Goal: Task Accomplishment & Management: Use online tool/utility

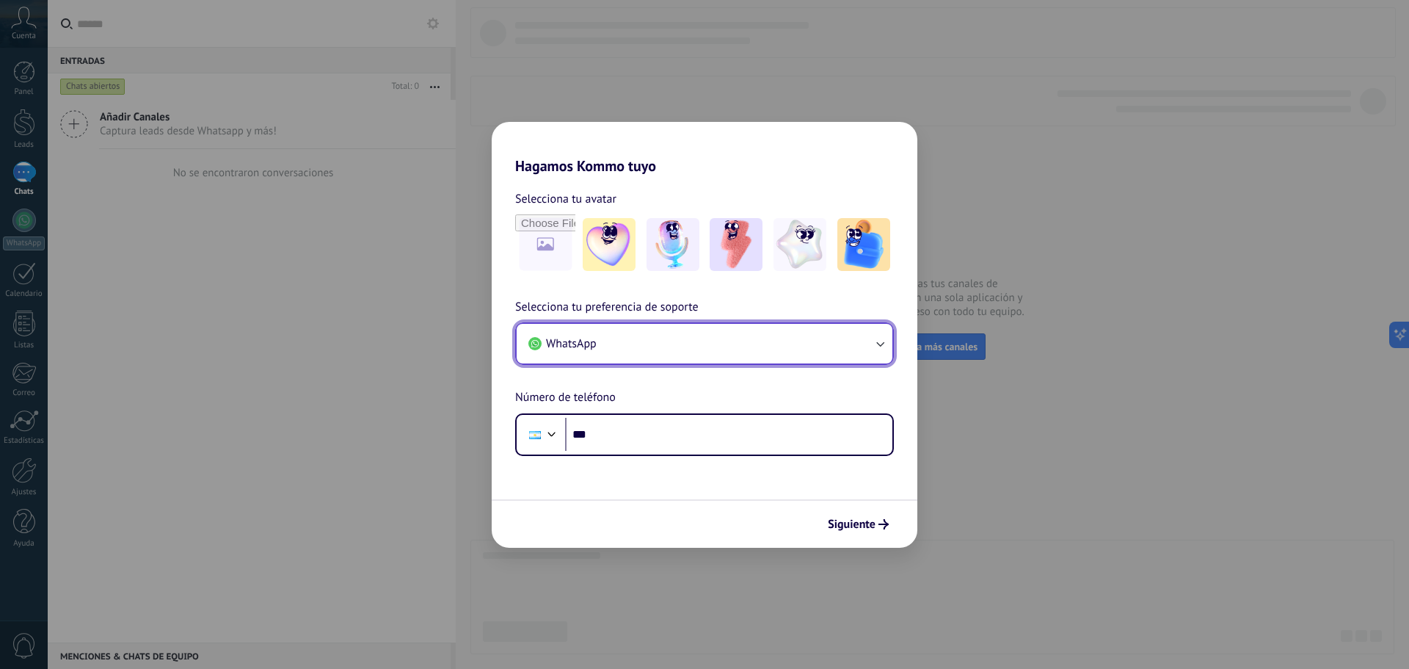
click at [672, 333] on button "WhatsApp" at bounding box center [705, 344] width 376 height 40
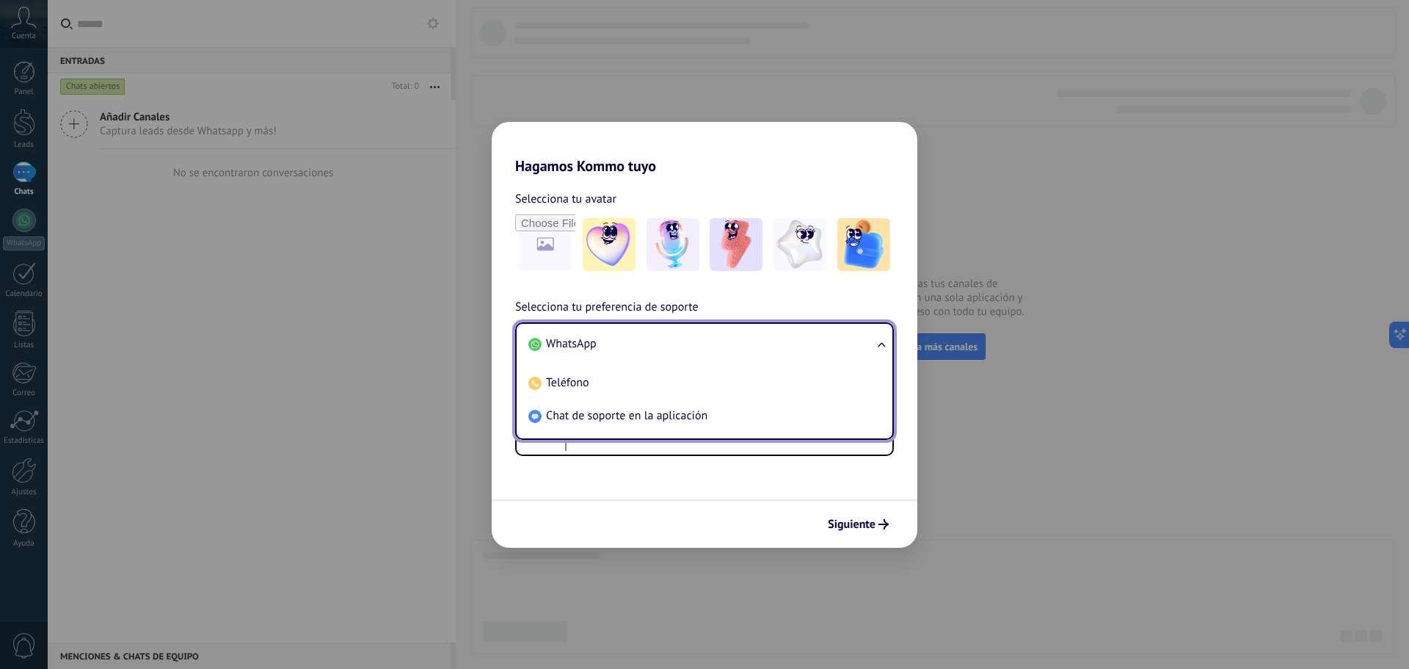
click at [673, 333] on li "WhatsApp" at bounding box center [702, 343] width 358 height 33
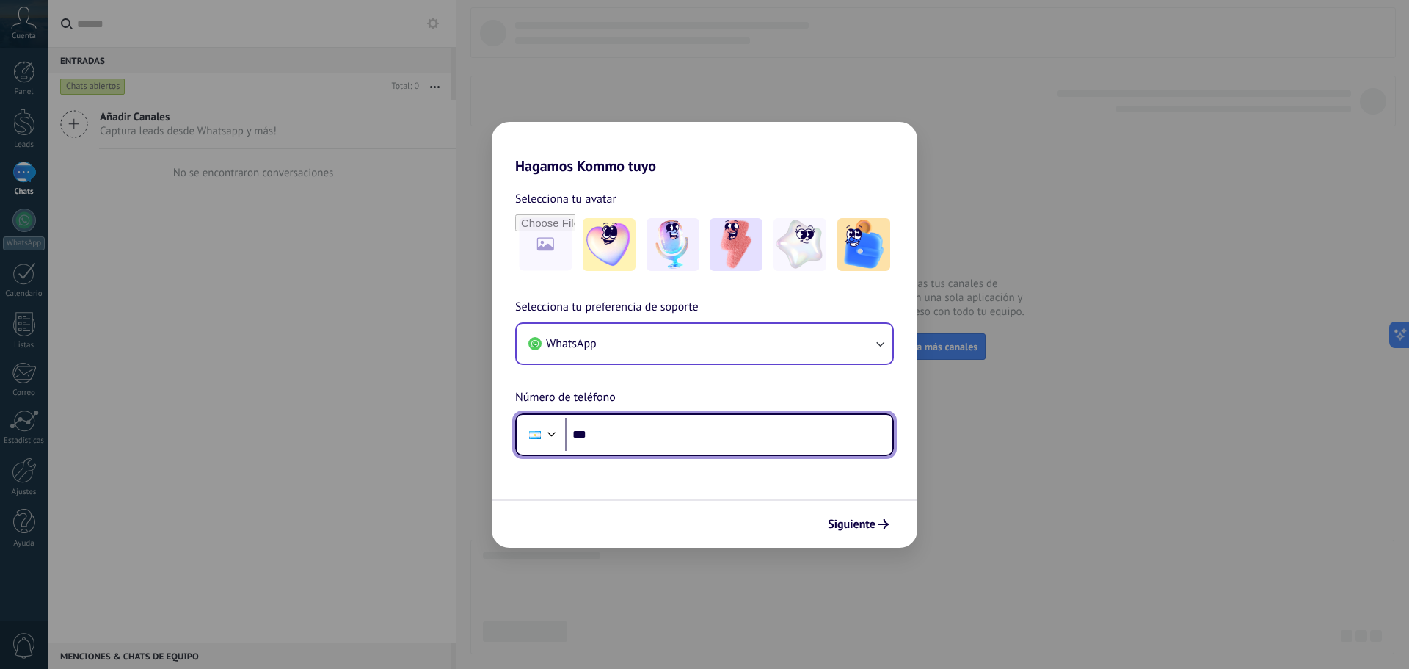
click at [673, 424] on input "***" at bounding box center [728, 435] width 327 height 34
type input "**********"
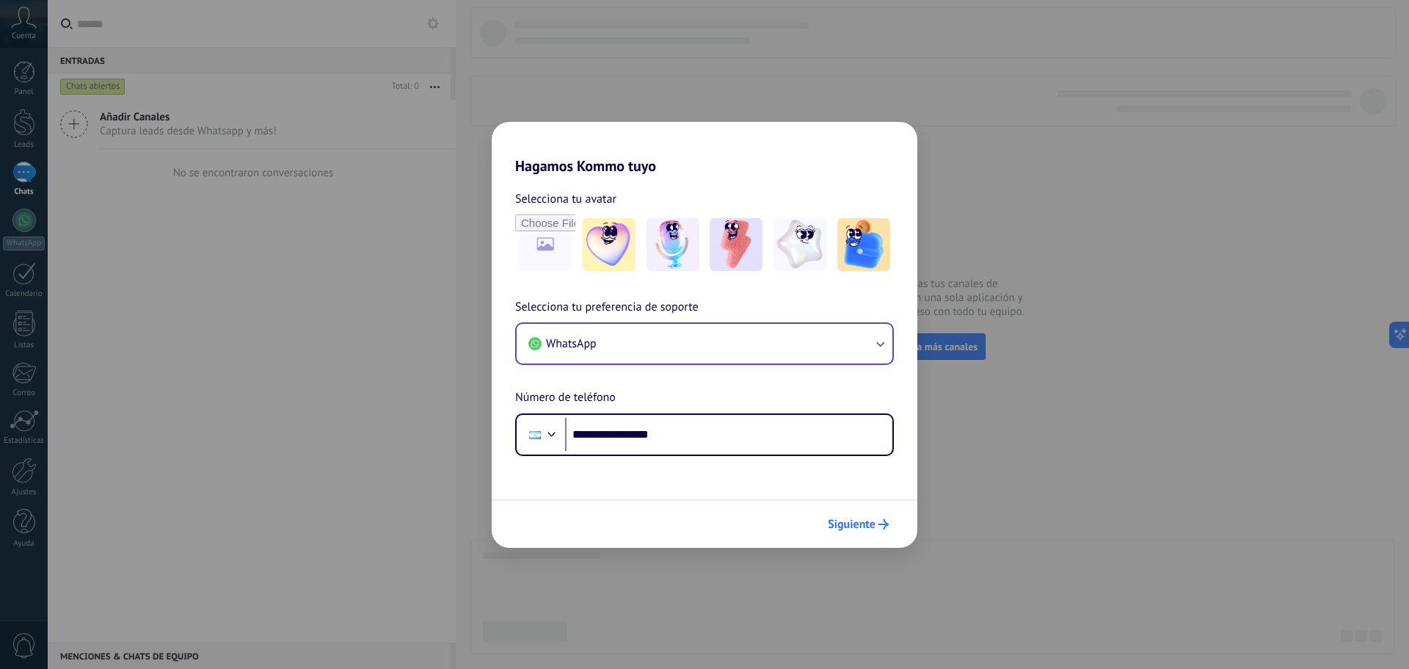
click at [871, 521] on span "Siguiente" at bounding box center [852, 524] width 48 height 10
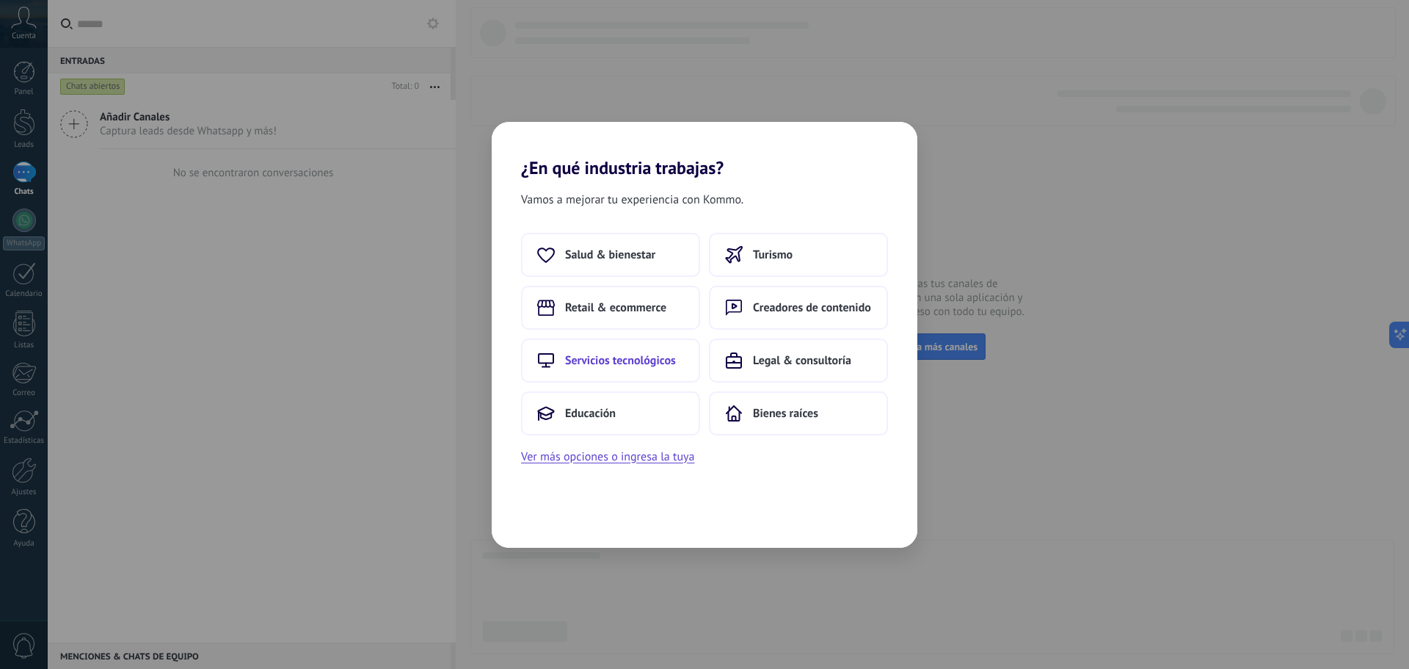
click at [647, 358] on span "Servicios tecnológicos" at bounding box center [620, 360] width 111 height 15
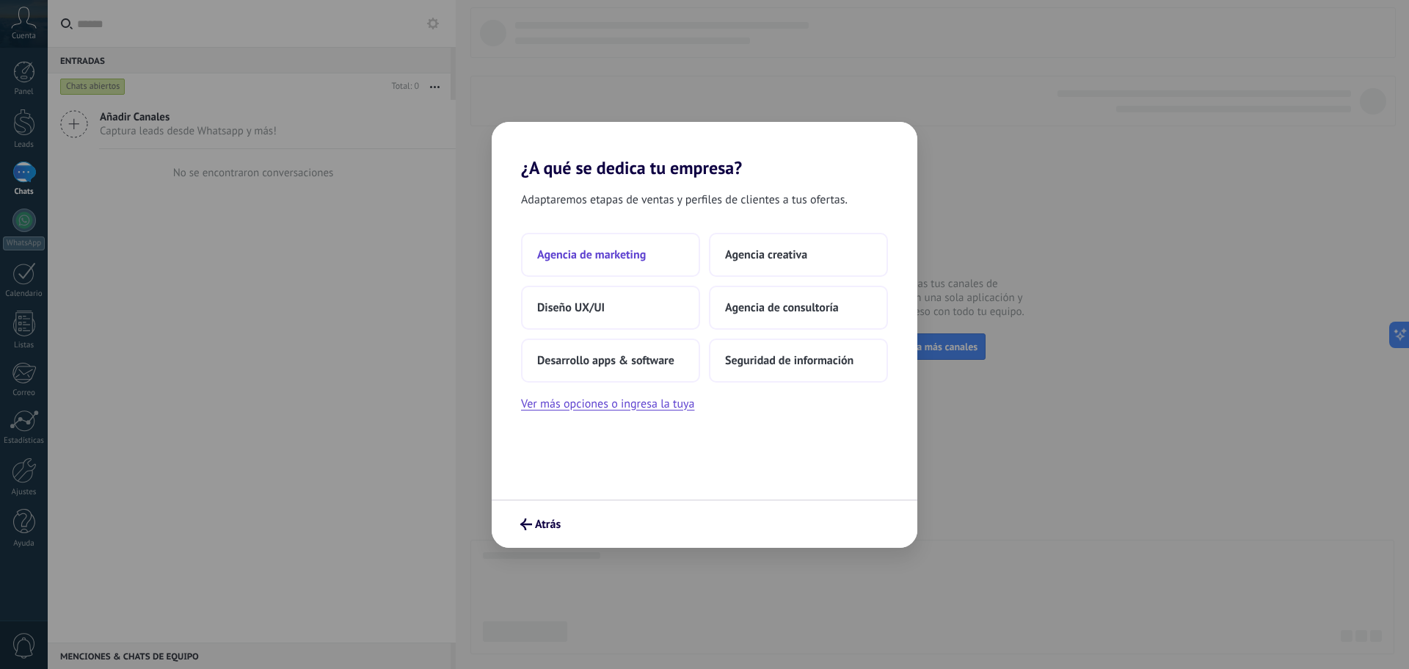
click at [672, 252] on button "Agencia de marketing" at bounding box center [610, 255] width 179 height 44
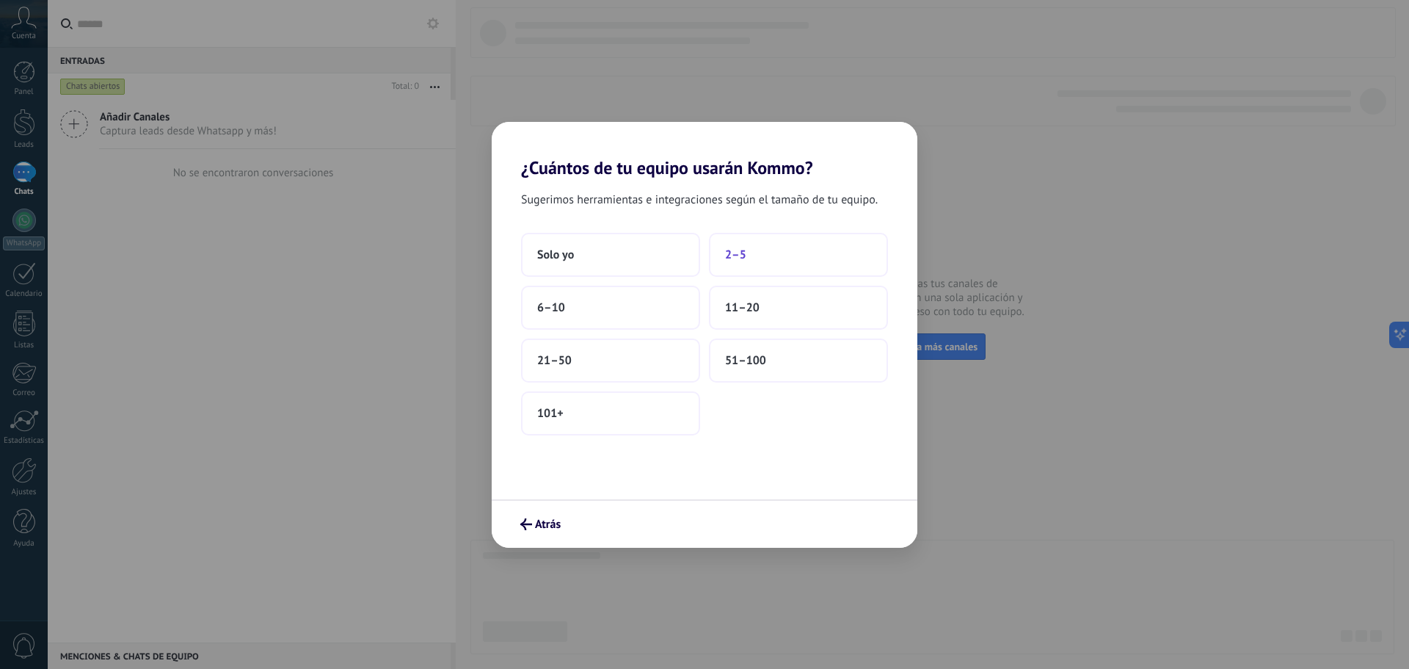
click at [745, 263] on button "2–5" at bounding box center [798, 255] width 179 height 44
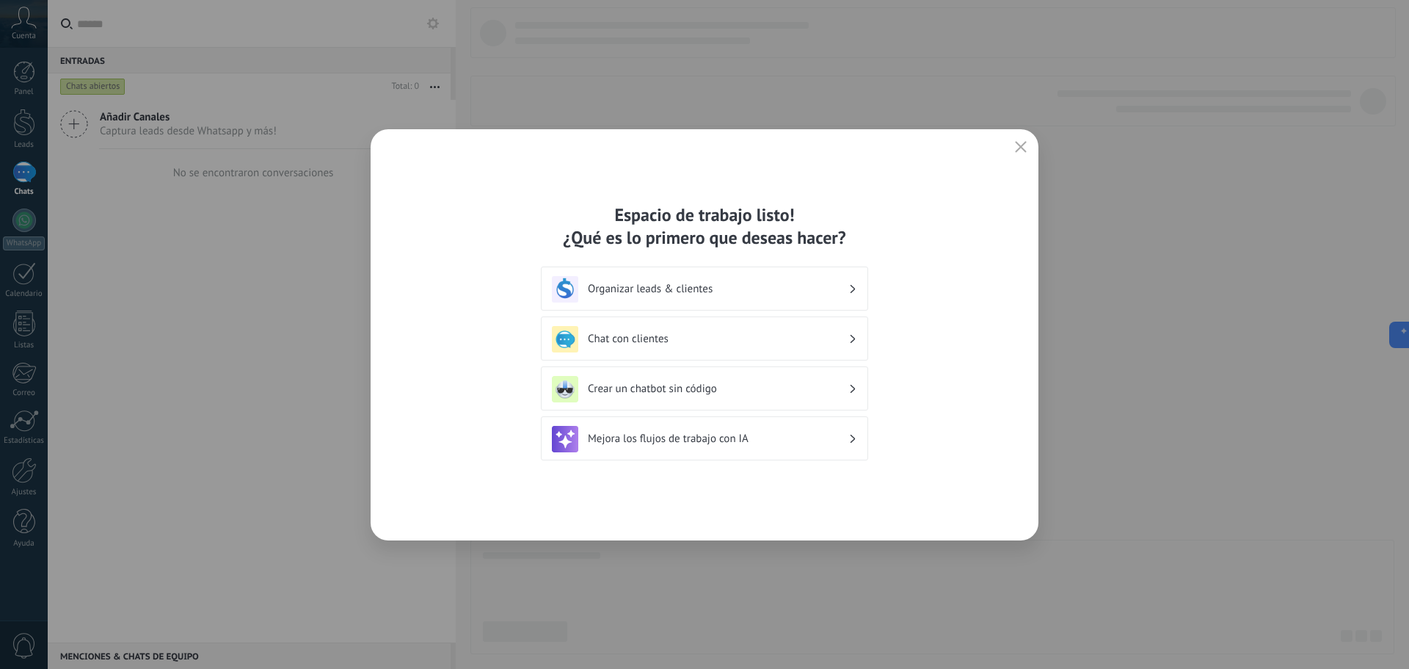
click at [753, 382] on h3 "Crear un chatbot sin código" at bounding box center [718, 389] width 261 height 14
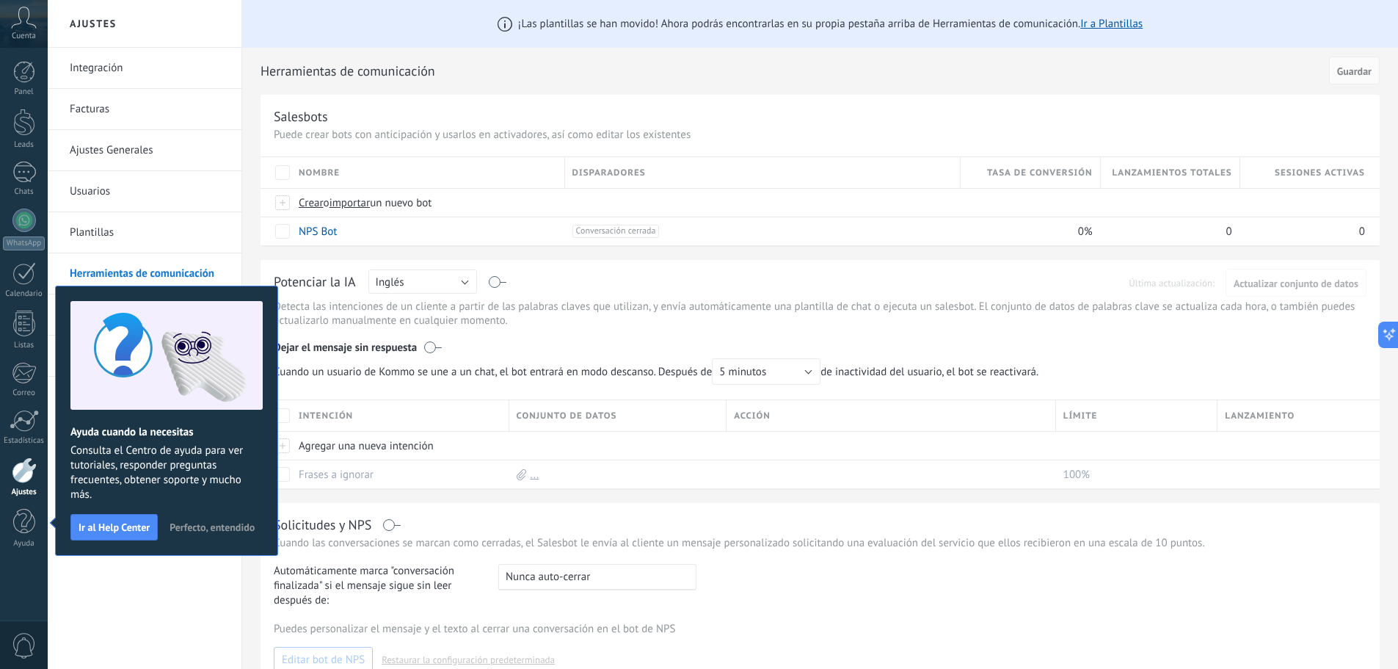
drag, startPoint x: 158, startPoint y: 584, endPoint x: 161, endPoint y: 577, distance: 7.6
click at [159, 580] on div "Integración Facturas Ajustes Generales Usuarios Plantillas Herramientas de comu…" at bounding box center [145, 358] width 194 height 621
click at [31, 221] on div at bounding box center [23, 219] width 23 height 23
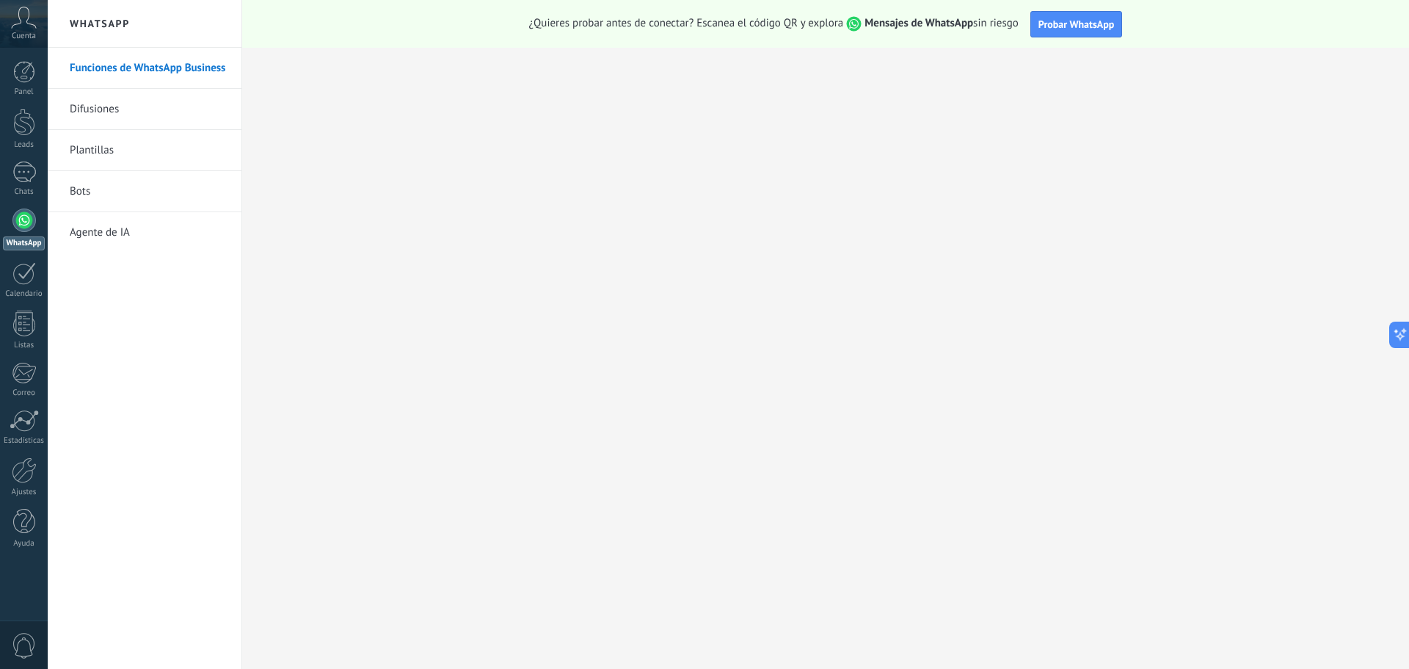
click at [164, 148] on link "Plantillas" at bounding box center [148, 150] width 157 height 41
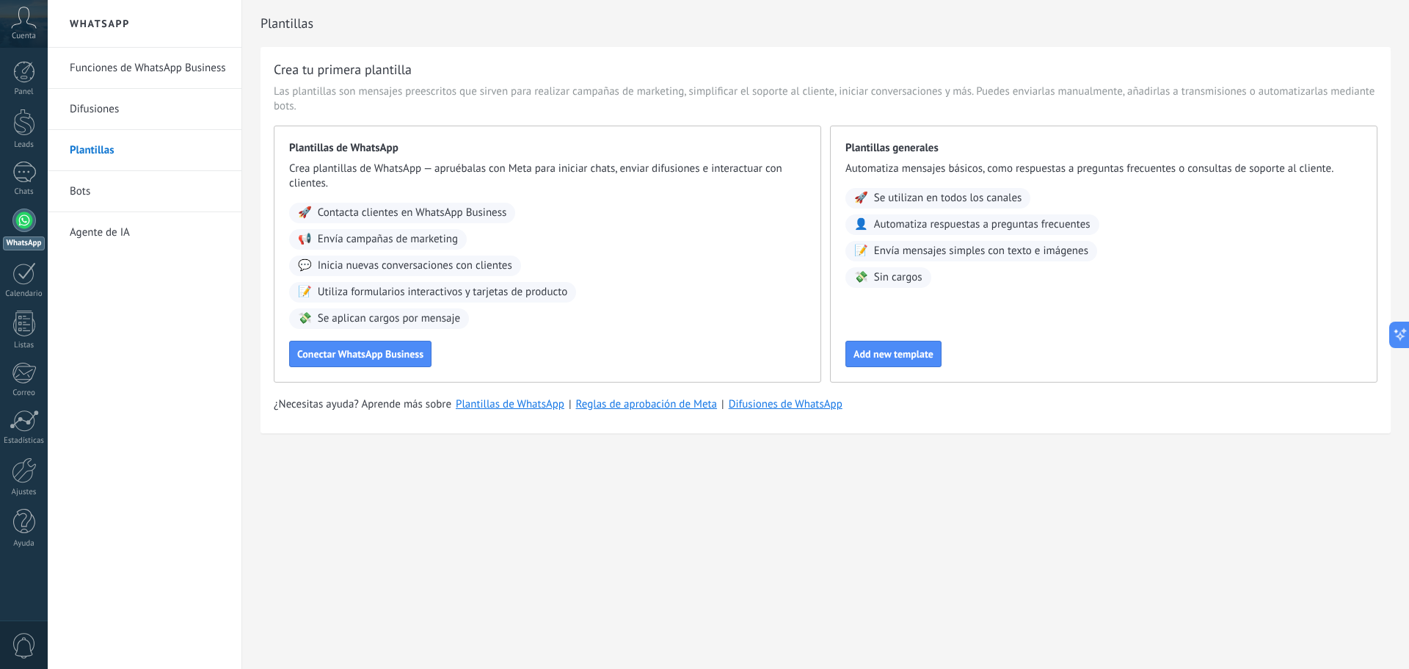
click at [988, 228] on span "Automatiza respuestas a preguntas frecuentes" at bounding box center [982, 224] width 217 height 15
click at [510, 403] on link "Plantillas de WhatsApp" at bounding box center [510, 404] width 109 height 14
click at [131, 185] on link "Bots" at bounding box center [148, 191] width 157 height 41
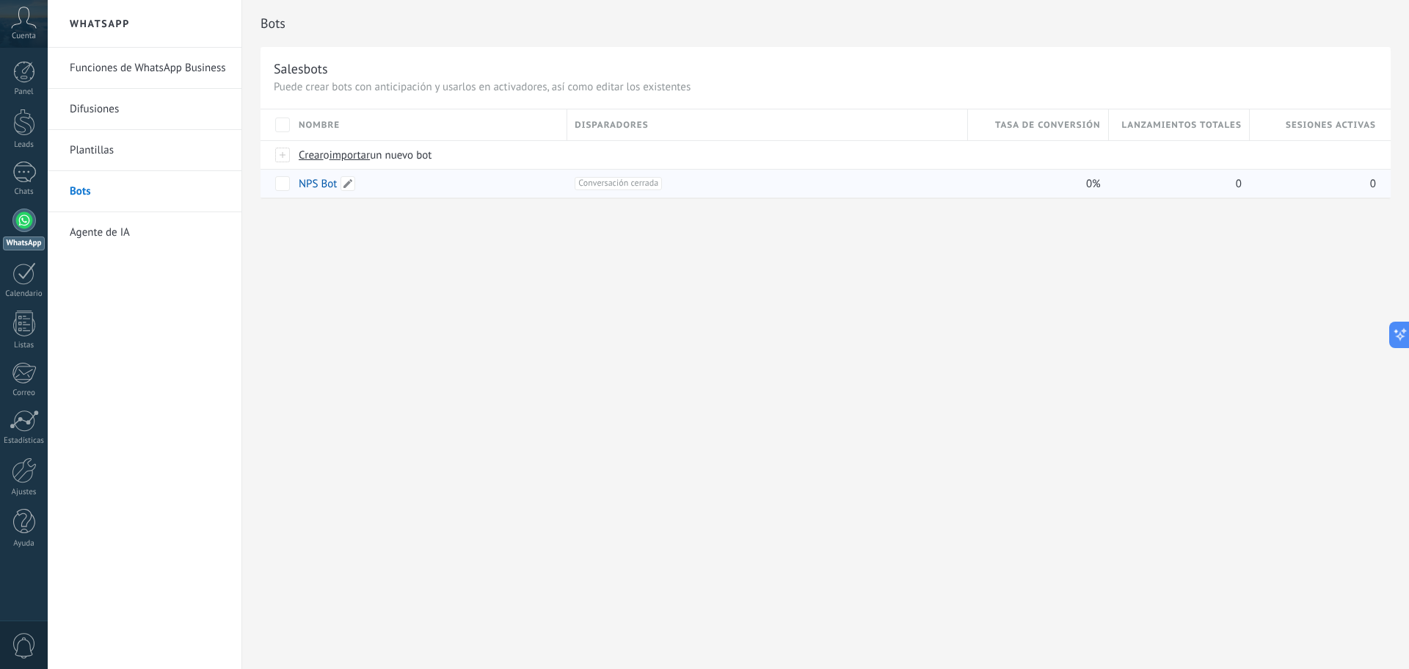
click at [322, 184] on link "NPS Bot" at bounding box center [318, 184] width 38 height 14
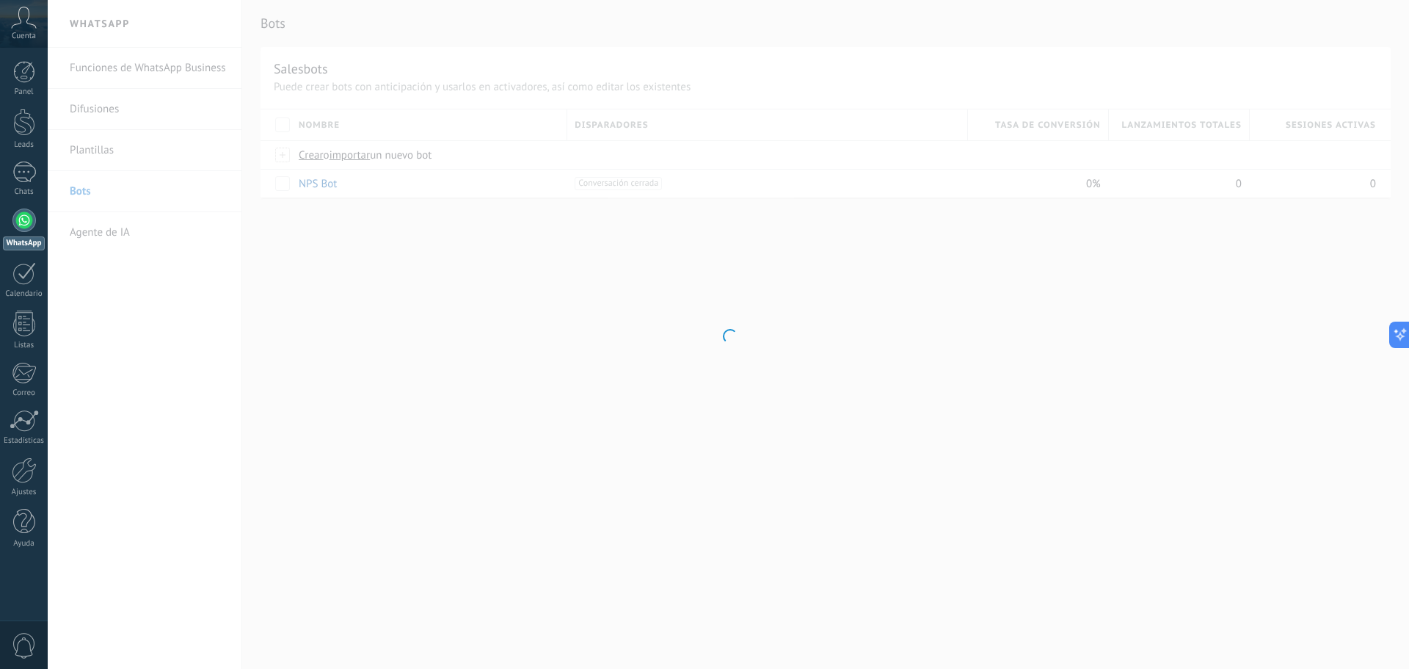
type input "*******"
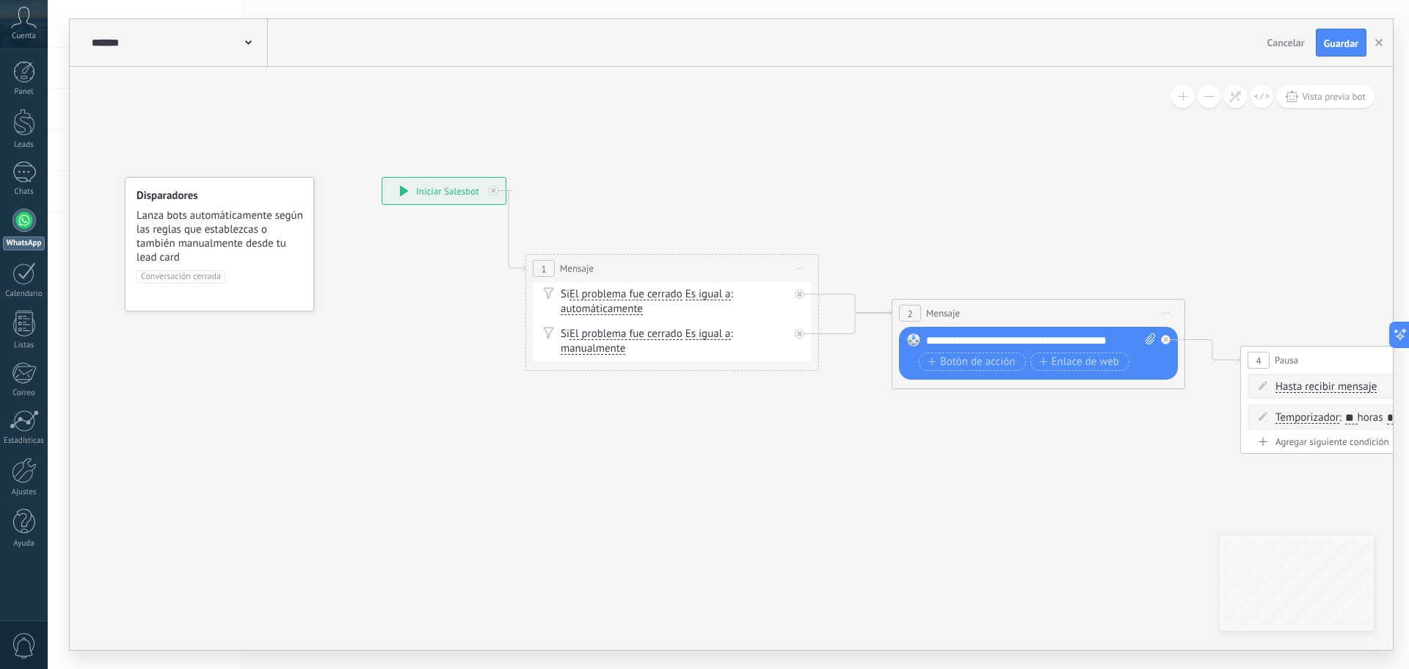
click at [430, 189] on div "**********" at bounding box center [443, 191] width 123 height 26
click at [410, 197] on div "**********" at bounding box center [443, 191] width 123 height 26
click at [571, 284] on div "Si El problema fue cerrado El problema fue cerrado El problema fue cerrado El p…" at bounding box center [672, 301] width 279 height 40
click at [591, 296] on div "Si El problema fue cerrado El problema fue cerrado El problema fue cerrado El p…" at bounding box center [675, 300] width 228 height 29
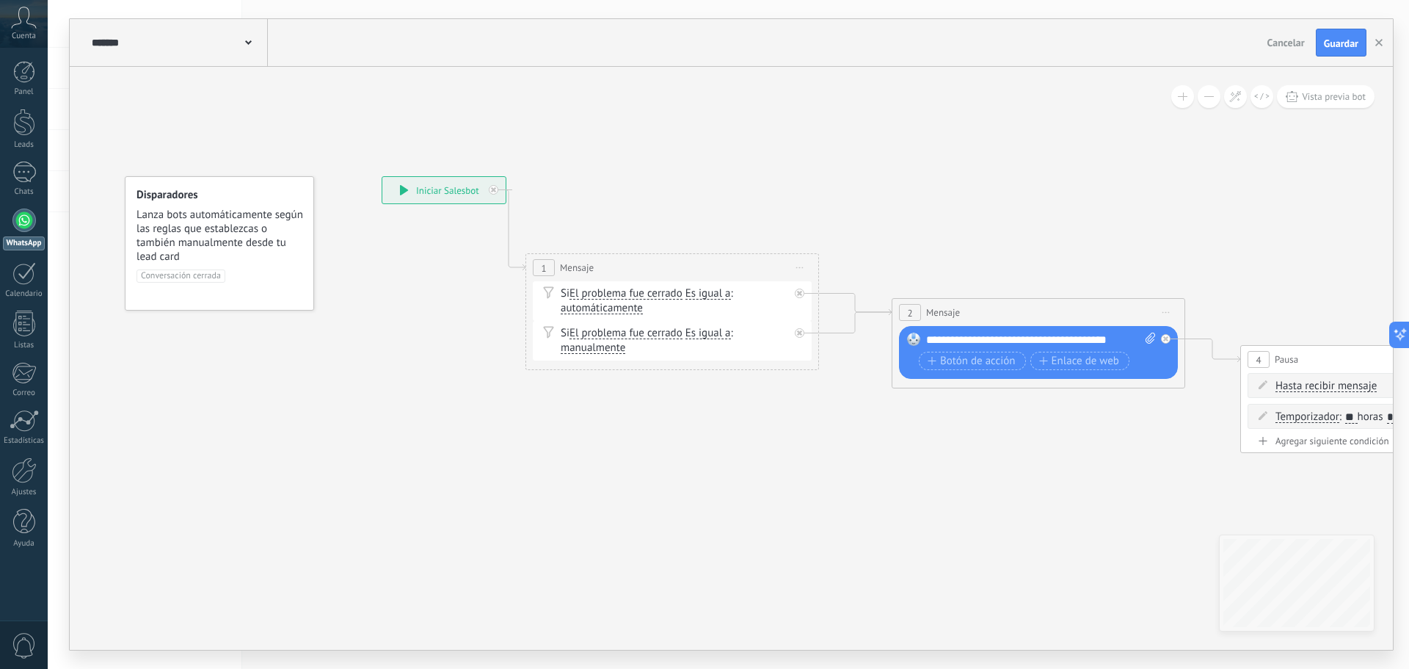
click at [546, 263] on span "1" at bounding box center [543, 268] width 5 height 12
click at [611, 261] on div "1 Mensaje ******* Iniciar vista previa aquí" at bounding box center [672, 267] width 292 height 27
drag, startPoint x: 780, startPoint y: 302, endPoint x: 779, endPoint y: 284, distance: 18.4
click at [780, 300] on div "Si El problema fue cerrado El problema fue cerrado El problema fue cerrado El p…" at bounding box center [675, 300] width 228 height 29
click at [777, 282] on div "Si El problema fue cerrado El problema fue cerrado El problema fue cerrado El p…" at bounding box center [672, 301] width 279 height 40
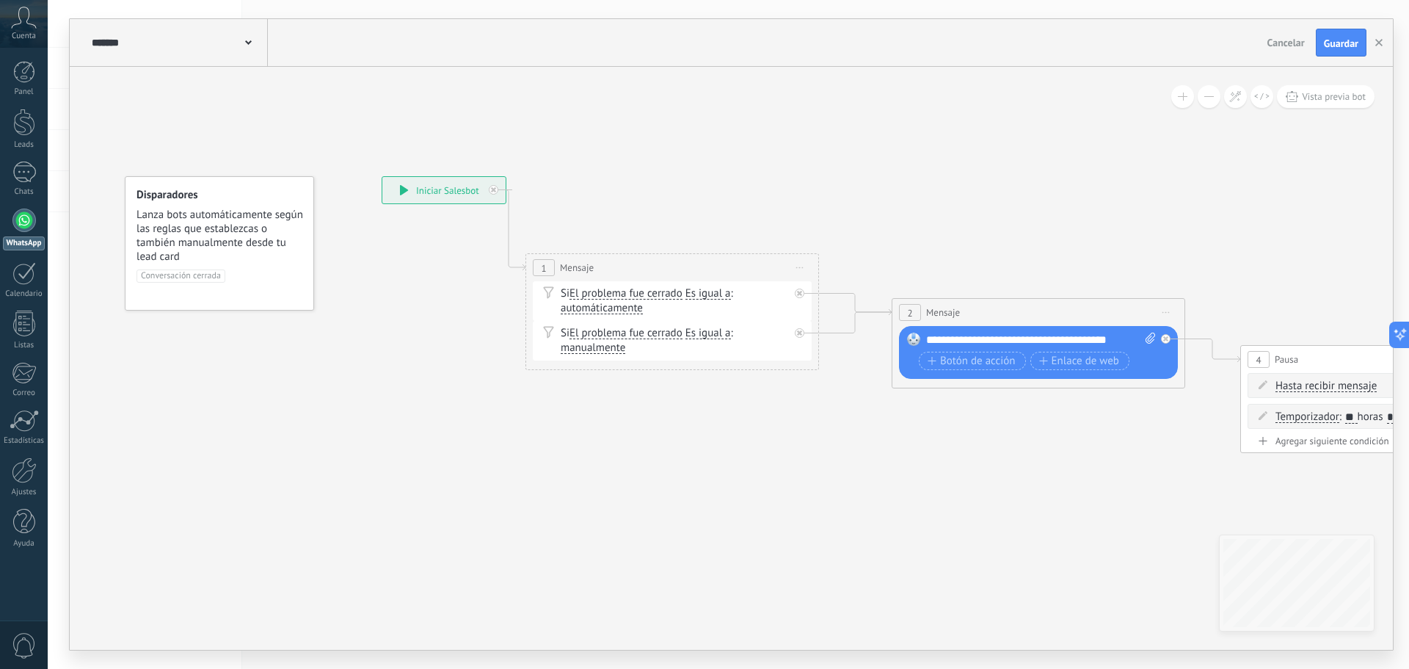
click at [733, 291] on div "Si El problema fue cerrado El problema fue cerrado El problema fue cerrado El p…" at bounding box center [675, 300] width 228 height 29
click at [709, 301] on div "Si El problema fue cerrado El problema fue cerrado El problema fue cerrado El p…" at bounding box center [675, 300] width 228 height 29
click at [705, 297] on span "Es igual a" at bounding box center [709, 294] width 46 height 12
click at [705, 297] on button "Es igual a" at bounding box center [770, 293] width 184 height 26
click at [0, 0] on span "Es igual a" at bounding box center [0, 0] width 0 height 0
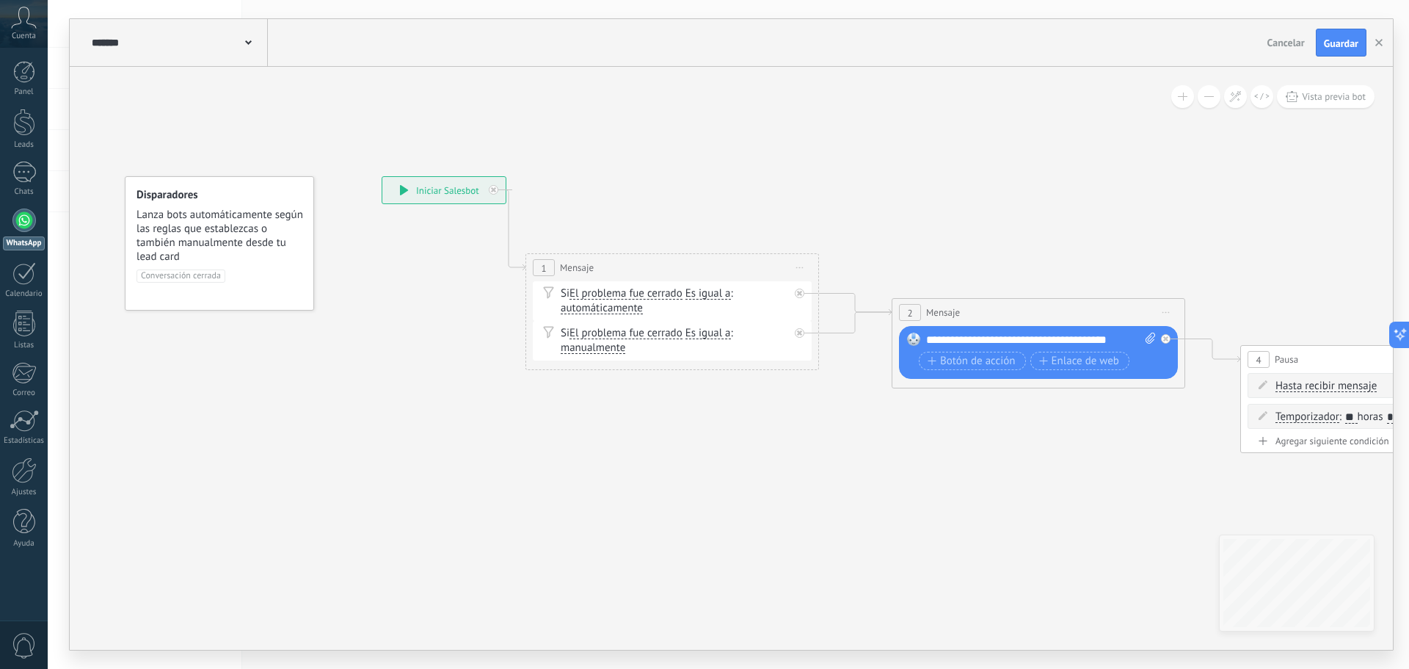
click at [706, 298] on span "Es igual a" at bounding box center [709, 294] width 46 height 12
click at [706, 298] on button "Es igual a" at bounding box center [770, 293] width 184 height 26
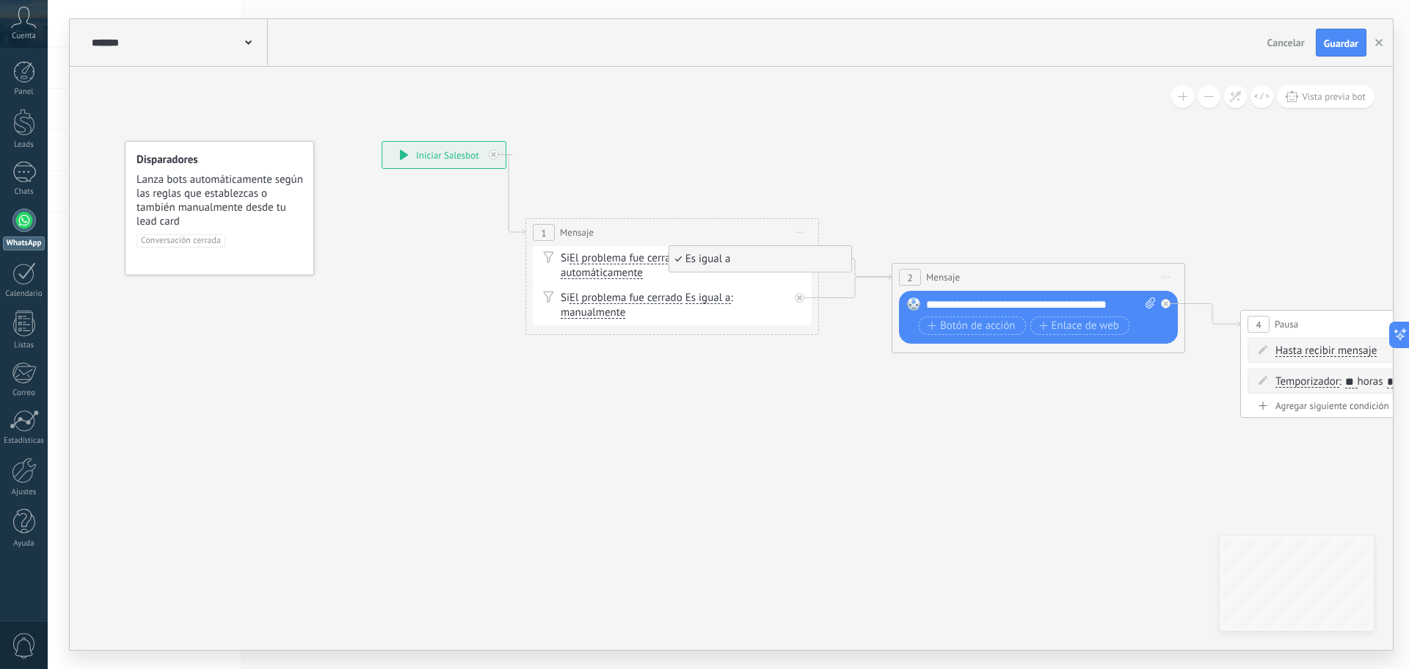
click at [778, 327] on div "1 Mensaje ******* Iniciar vista previa aquí Si El problema fue cerrado El probl…" at bounding box center [673, 276] width 294 height 117
click at [549, 298] on icon at bounding box center [548, 297] width 10 height 12
click at [541, 257] on span at bounding box center [548, 257] width 25 height 12
click at [1005, 327] on span "Botón de acción" at bounding box center [972, 326] width 88 height 12
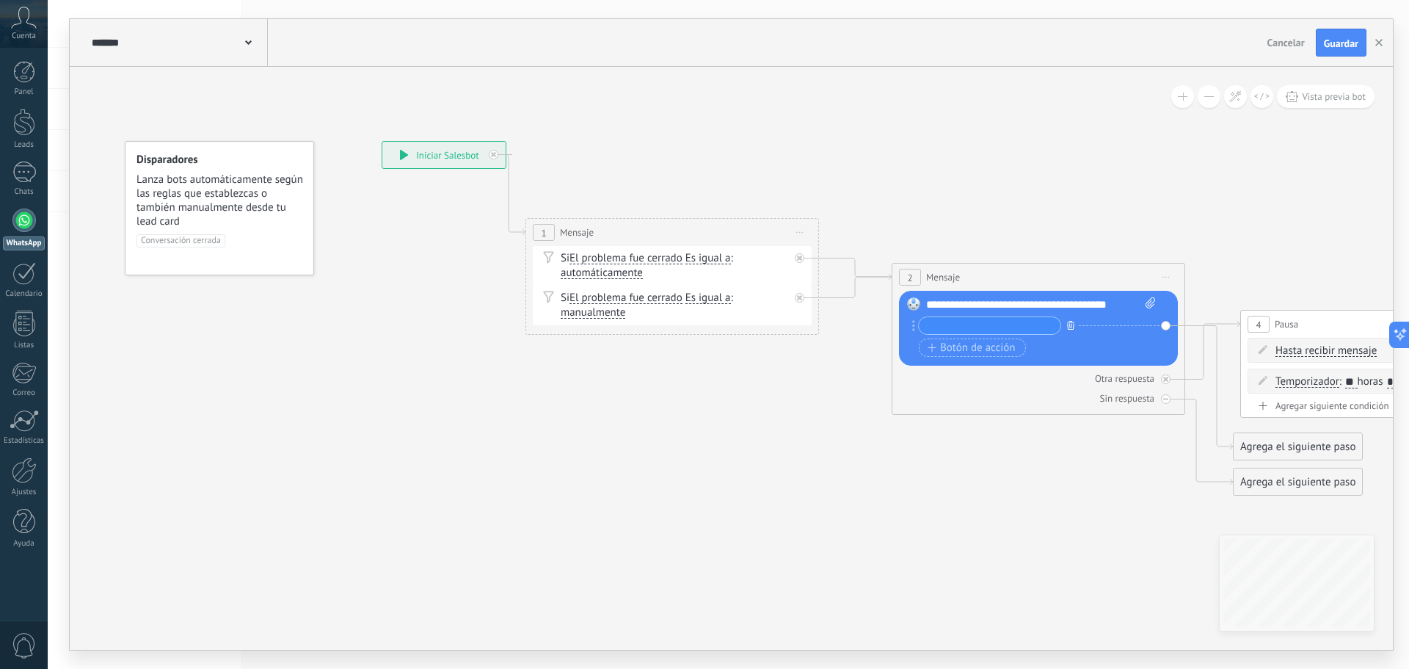
click at [1071, 319] on button "button" at bounding box center [1071, 325] width 16 height 18
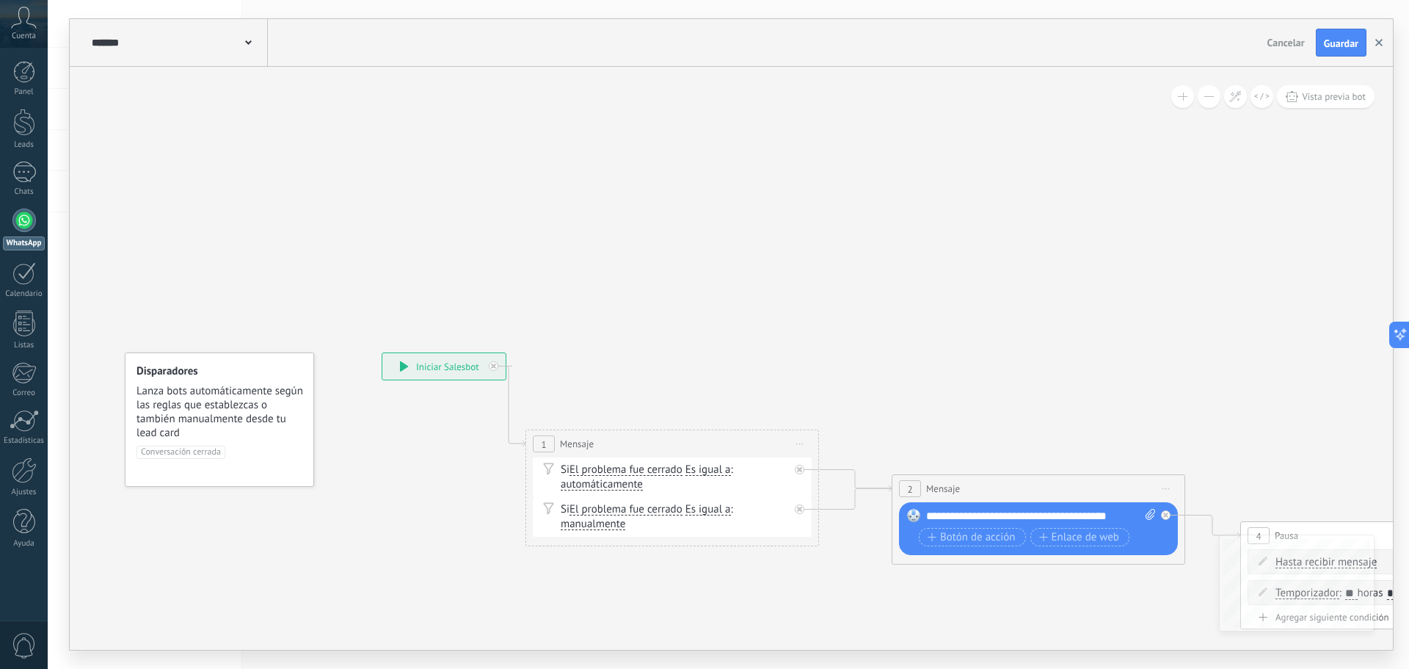
click at [1380, 42] on icon "button" at bounding box center [1379, 42] width 7 height 7
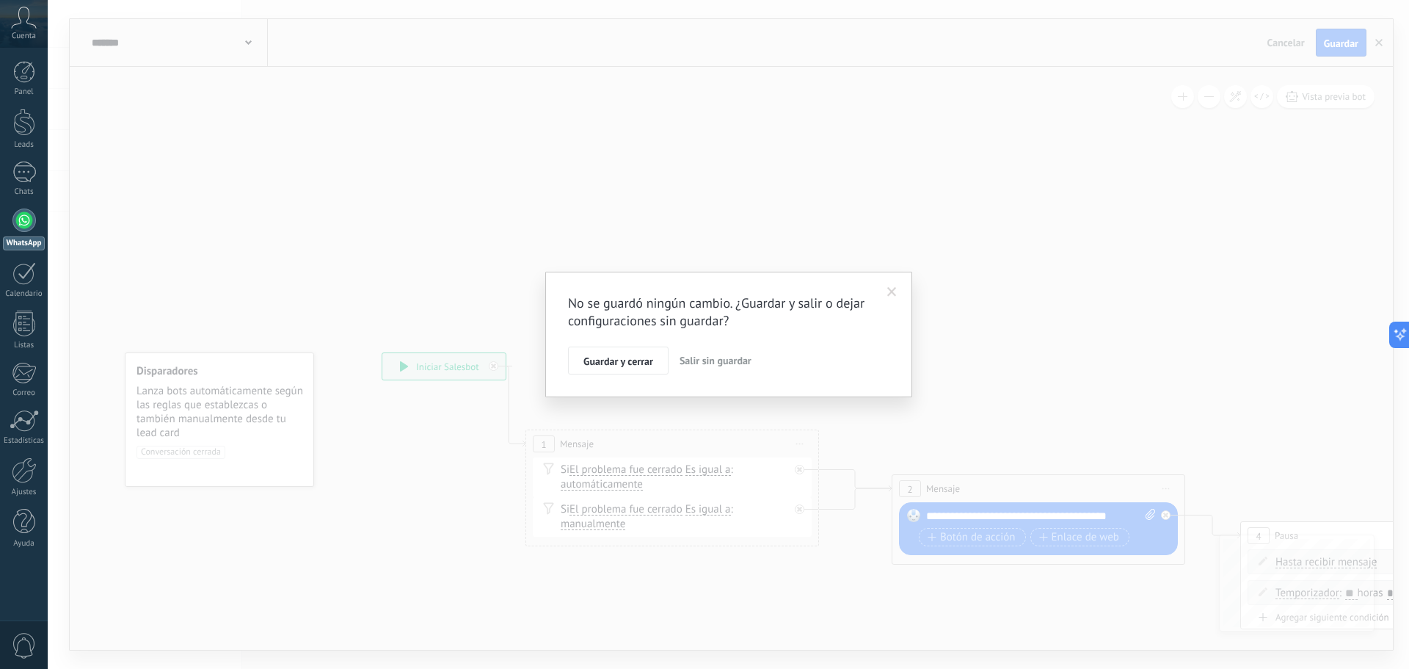
click at [697, 363] on span "Salir sin guardar" at bounding box center [716, 360] width 72 height 13
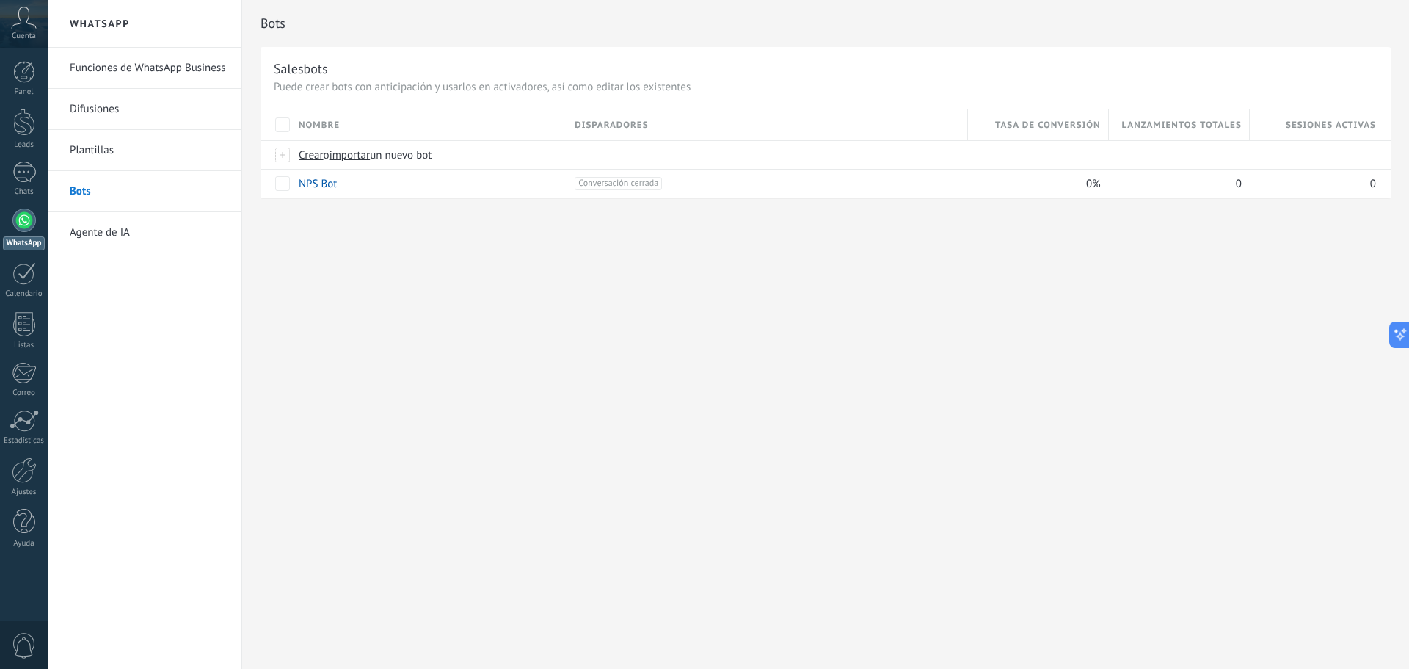
click at [148, 65] on link "Funciones de WhatsApp Business" at bounding box center [148, 68] width 157 height 41
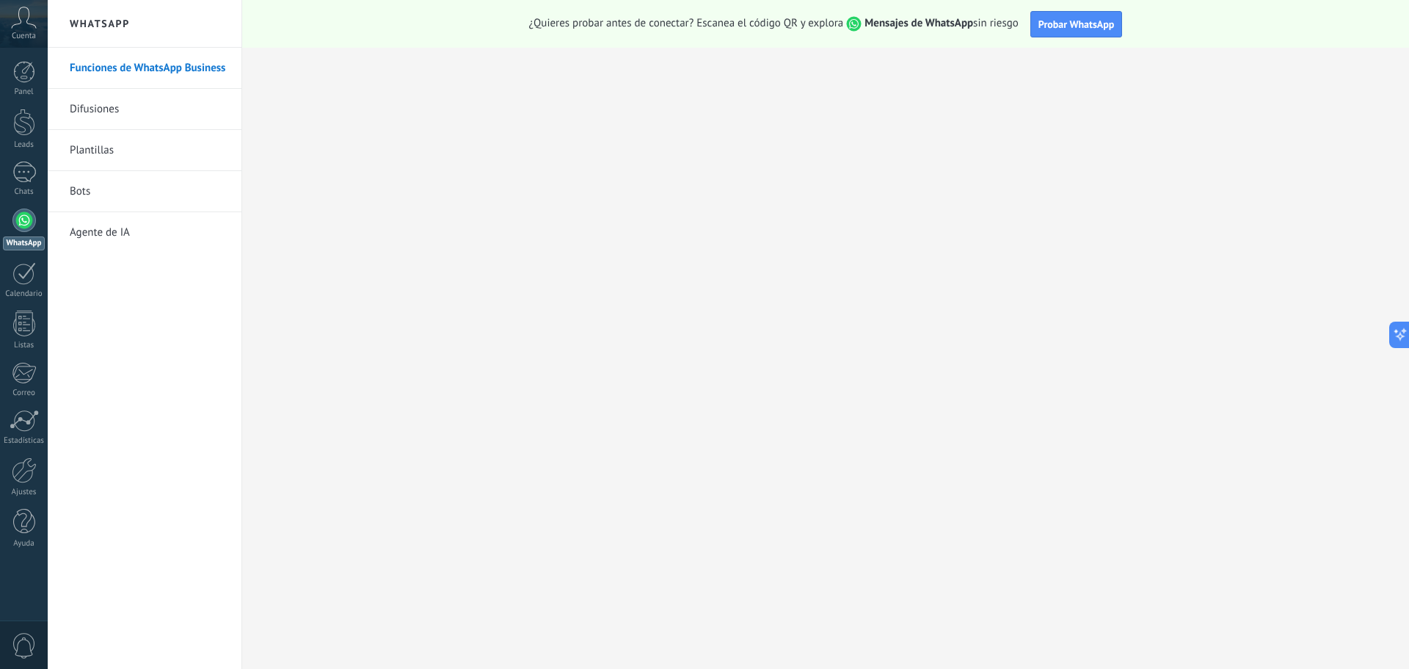
click at [153, 75] on link "Funciones de WhatsApp Business" at bounding box center [148, 68] width 157 height 41
click at [29, 327] on div at bounding box center [24, 323] width 22 height 26
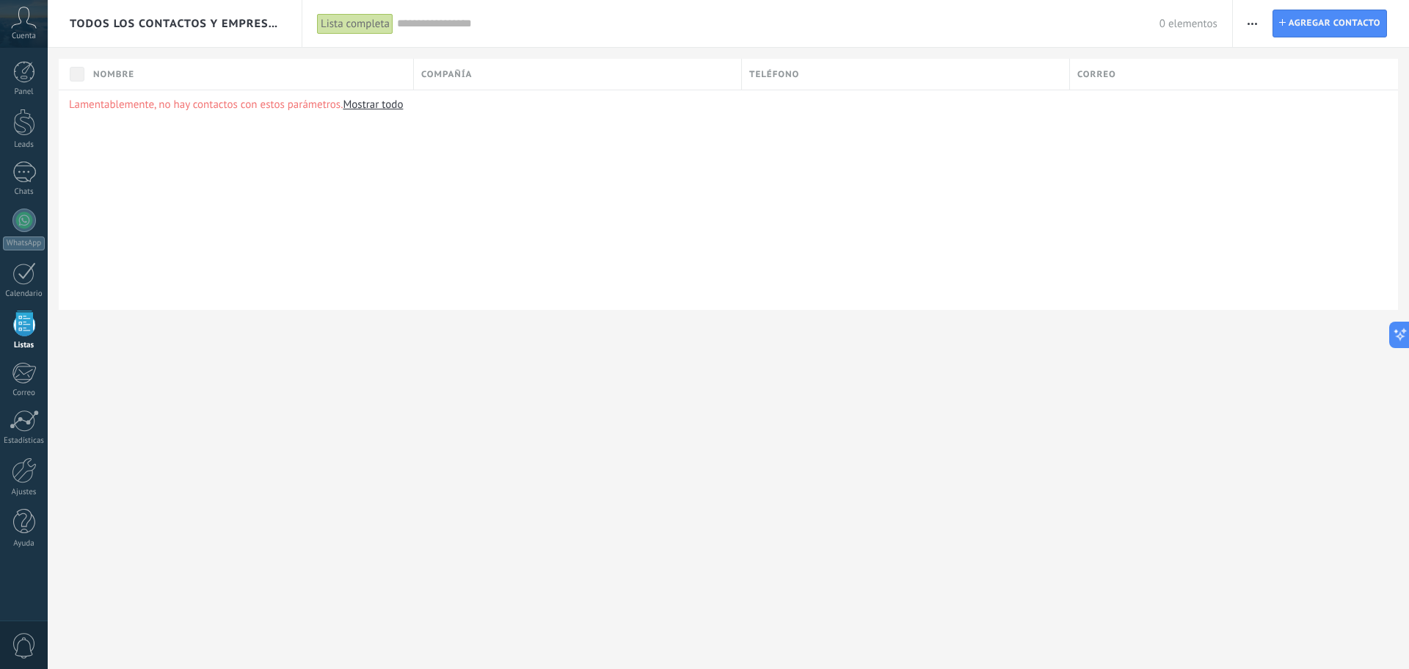
click at [28, 164] on div at bounding box center [23, 171] width 23 height 21
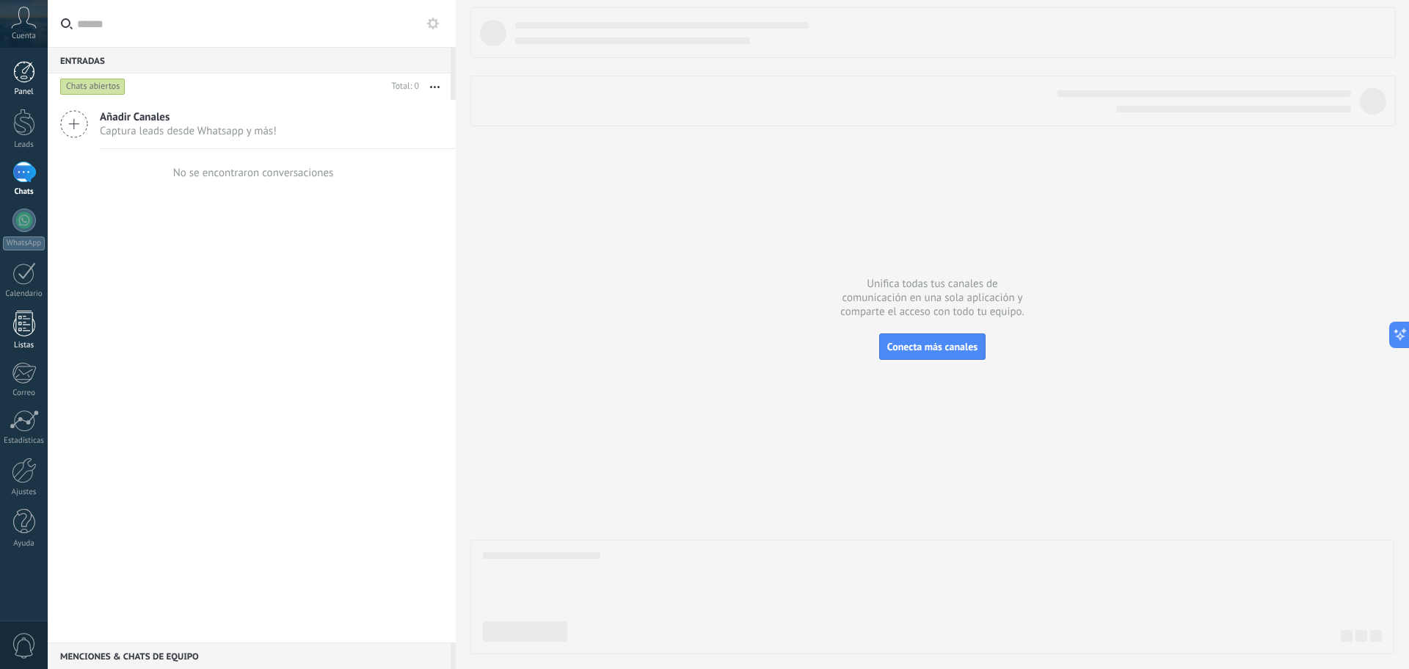
click at [29, 82] on div at bounding box center [24, 72] width 22 height 22
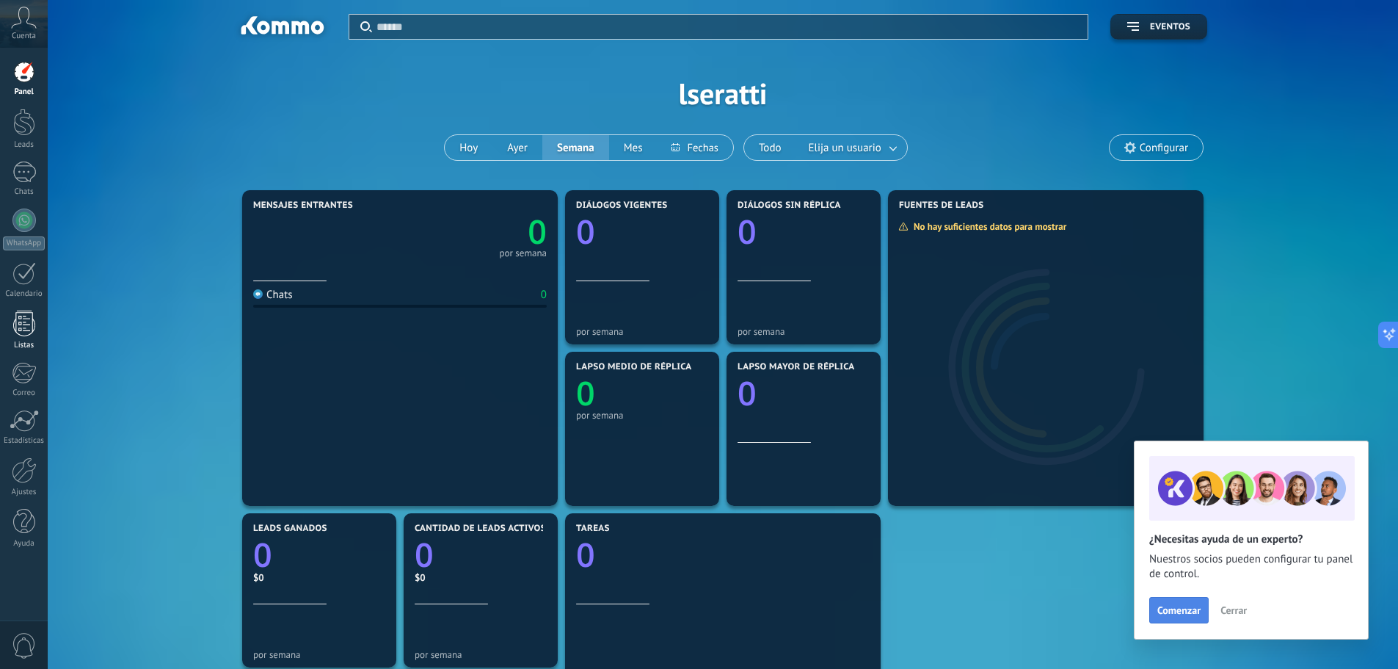
click at [1185, 609] on span "Comenzar" at bounding box center [1179, 610] width 43 height 10
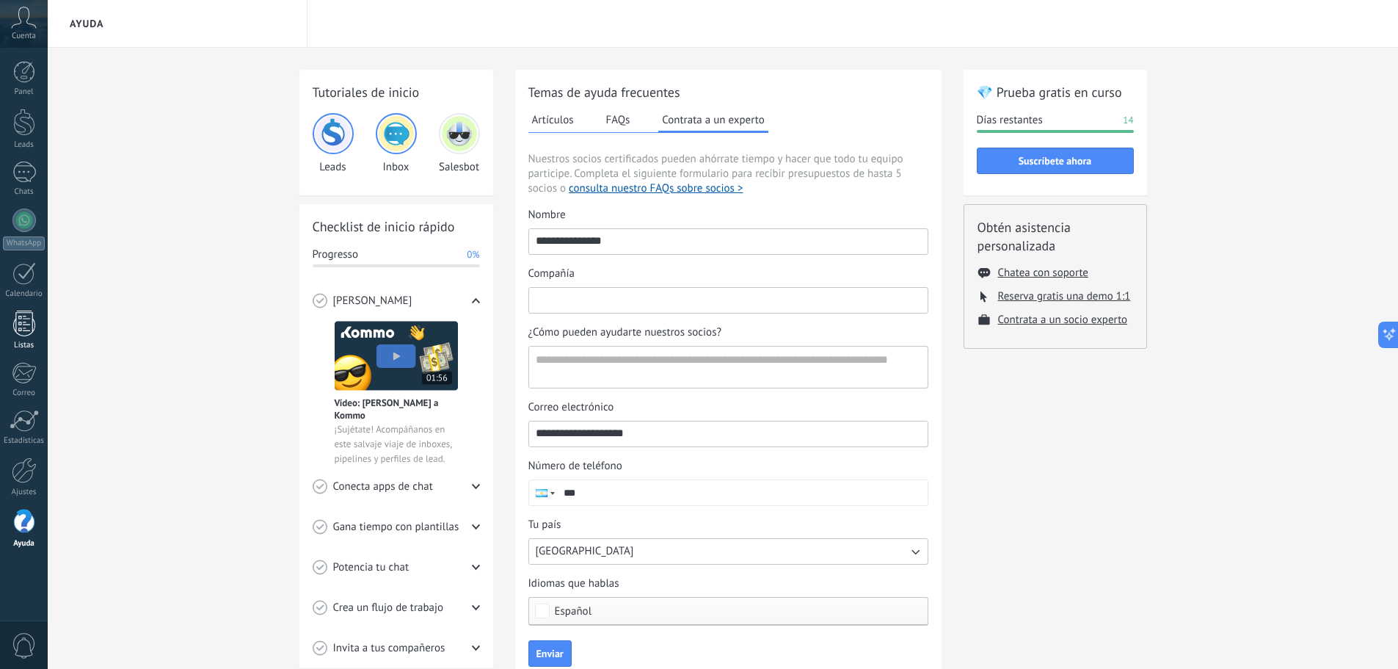
click at [631, 300] on input "Compañía" at bounding box center [728, 299] width 399 height 23
type input "********"
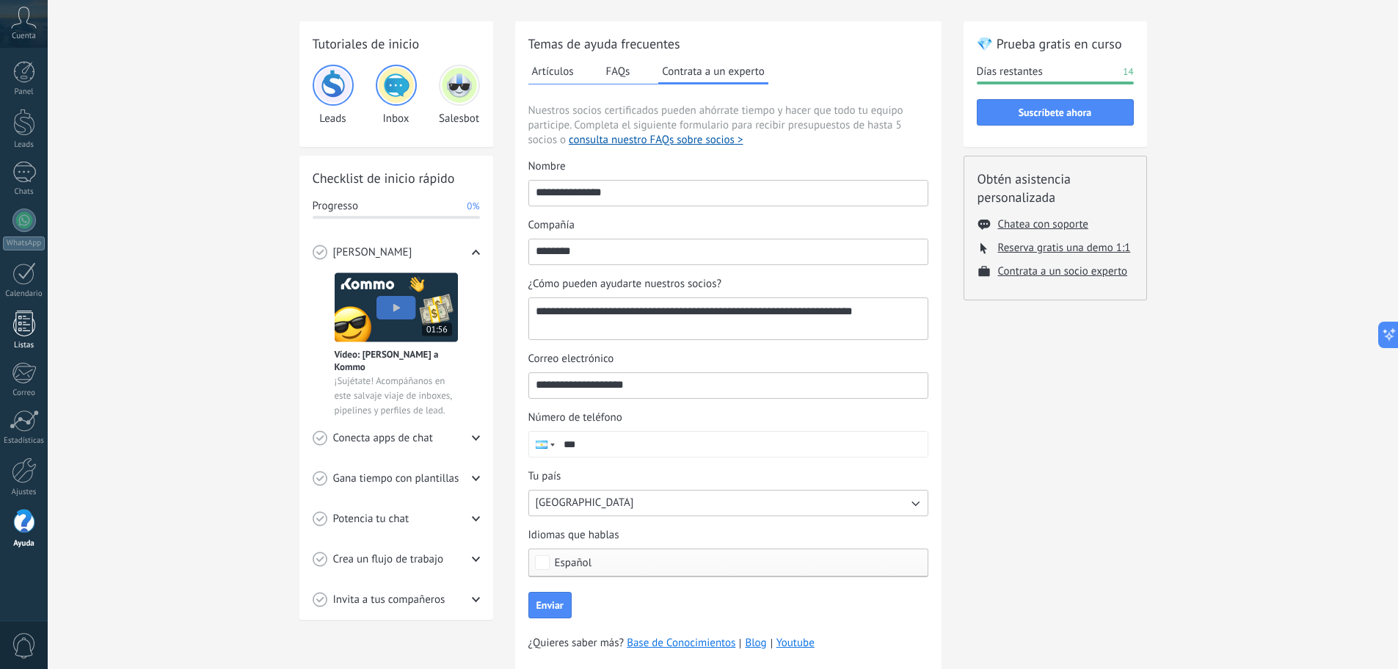
scroll to position [73, 0]
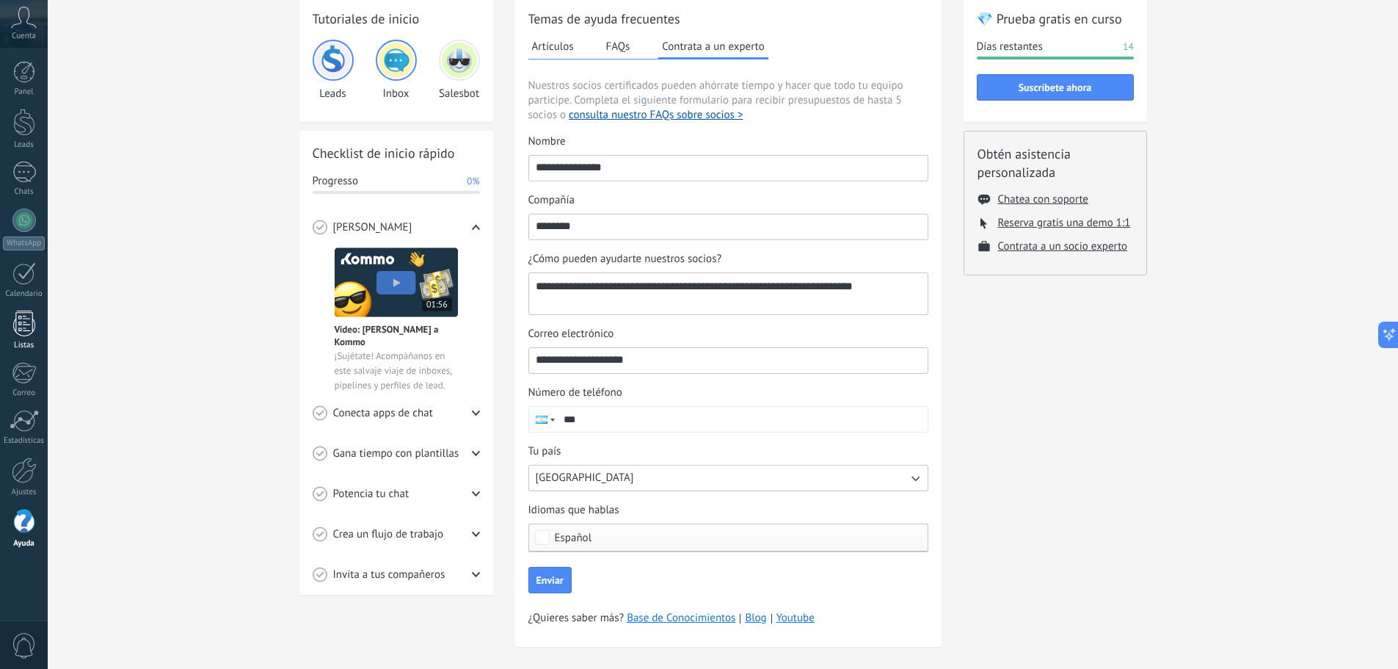
type textarea "**********"
click at [662, 423] on input "***" at bounding box center [742, 419] width 371 height 25
type input "**********"
click at [689, 471] on label "Tu [GEOGRAPHIC_DATA]" at bounding box center [729, 467] width 400 height 47
click at [689, 471] on button "[GEOGRAPHIC_DATA]" at bounding box center [729, 478] width 400 height 26
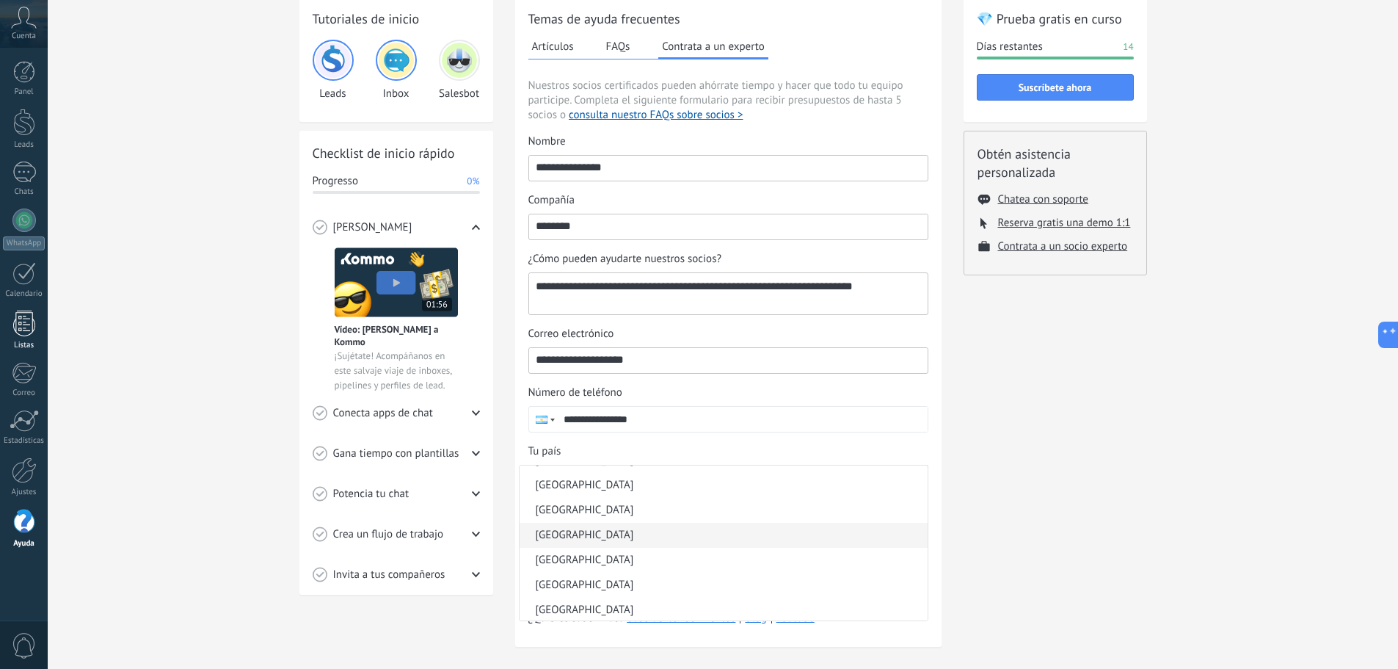
scroll to position [294, 0]
click at [666, 559] on li "[GEOGRAPHIC_DATA]" at bounding box center [724, 558] width 408 height 25
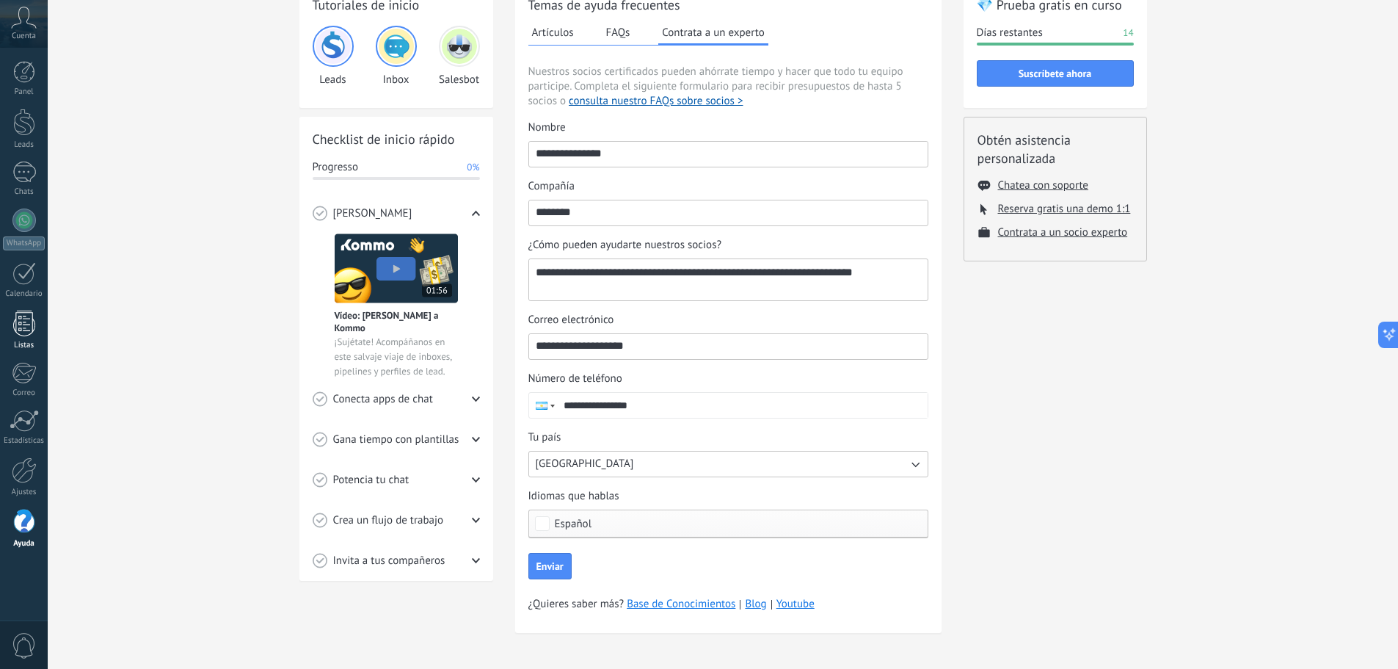
scroll to position [92, 0]
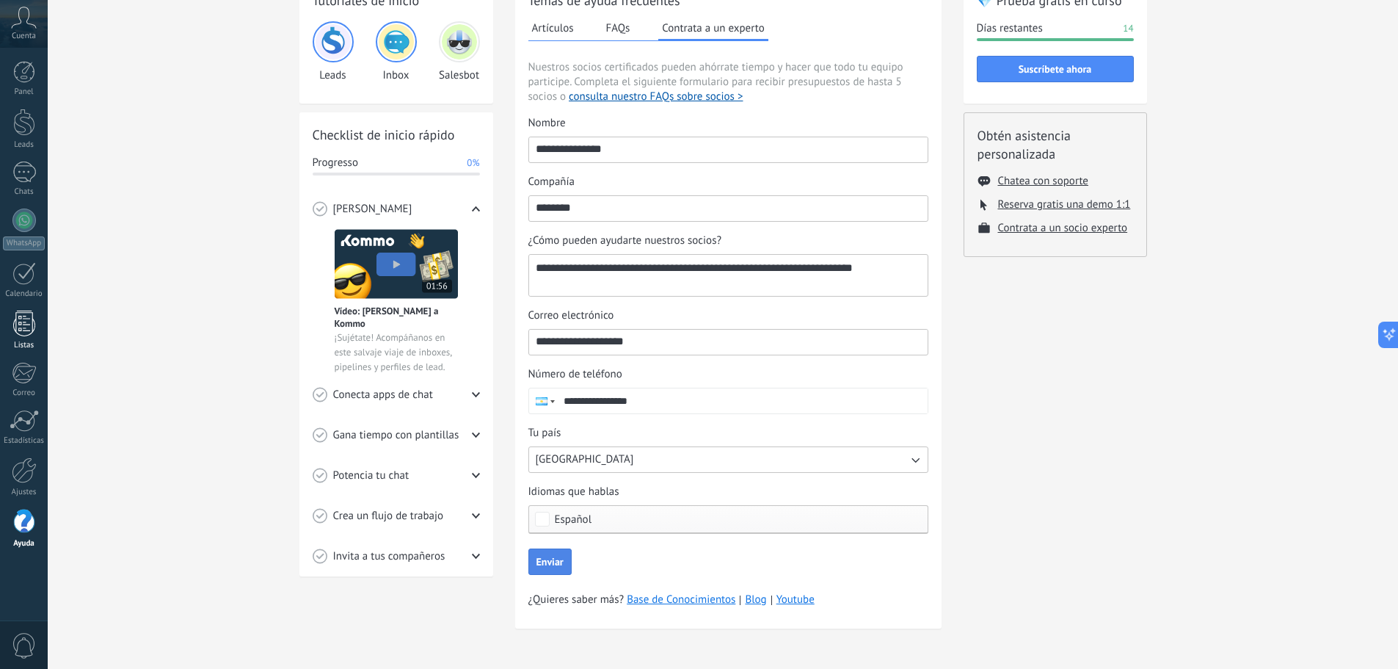
click at [562, 565] on span "Enviar" at bounding box center [550, 561] width 27 height 10
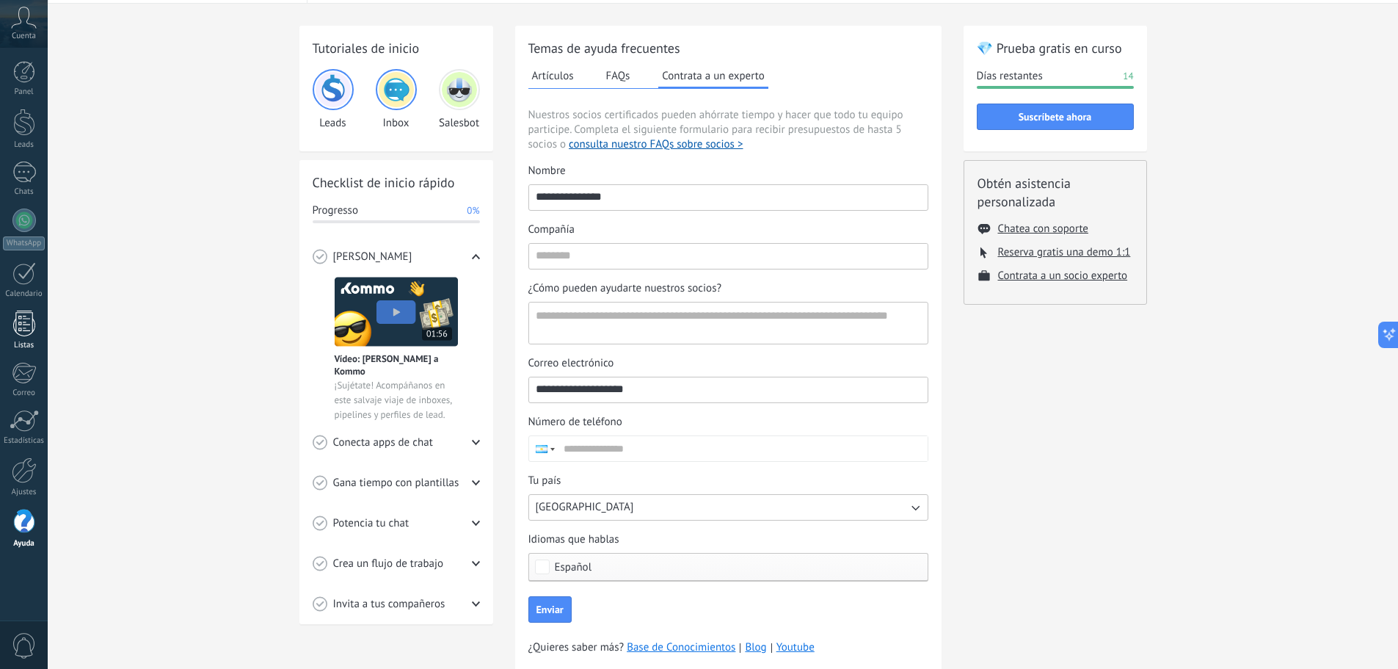
scroll to position [18, 0]
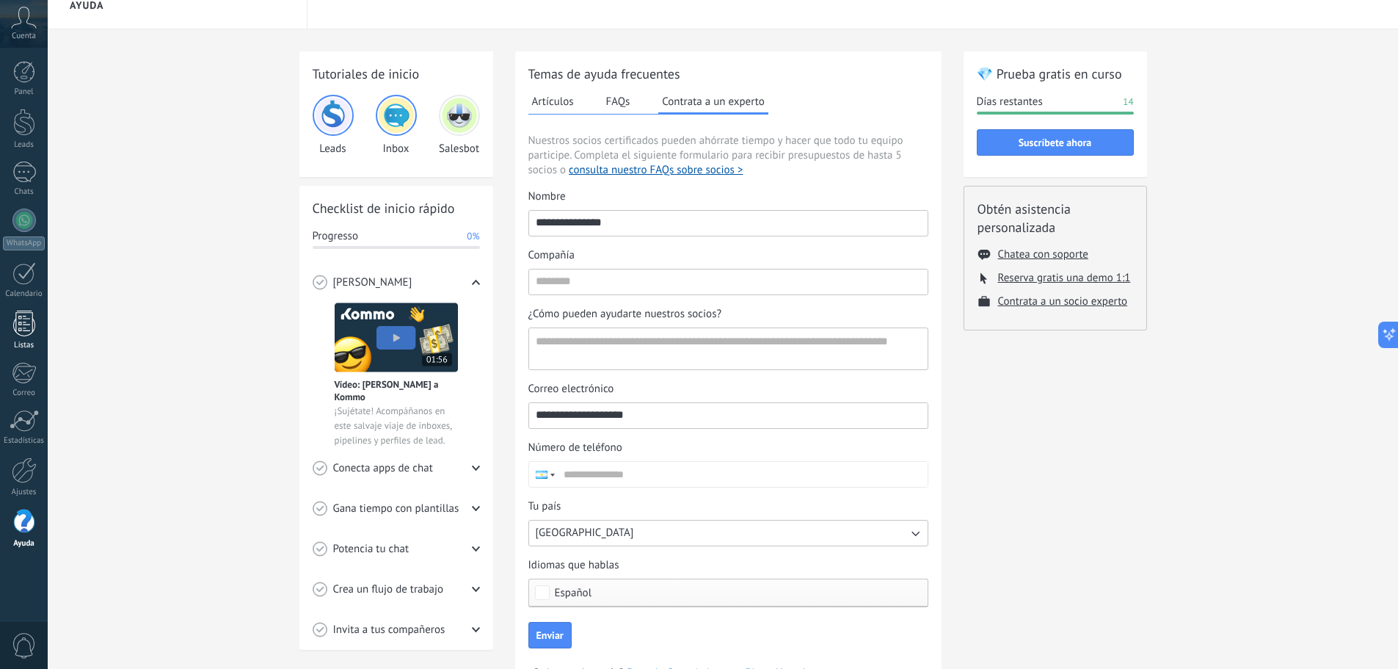
click at [474, 470] on icon at bounding box center [476, 468] width 8 height 8
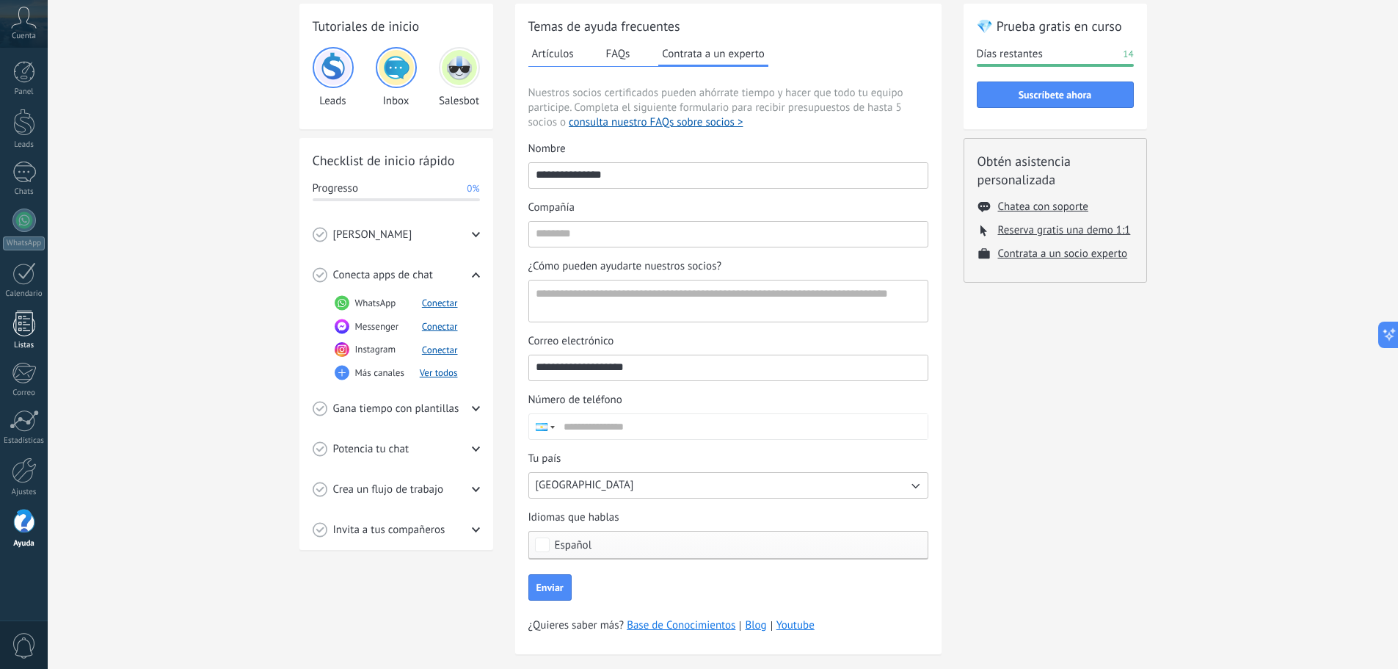
scroll to position [92, 0]
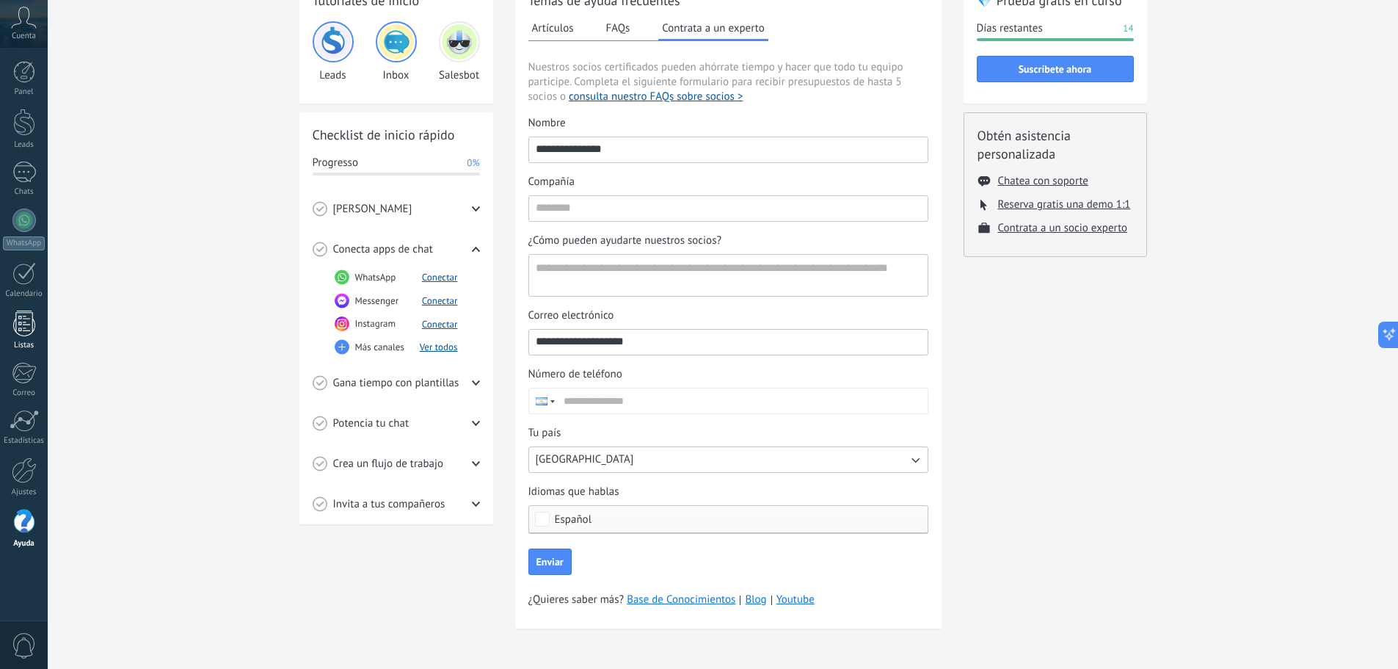
click at [473, 382] on icon at bounding box center [476, 383] width 8 height 8
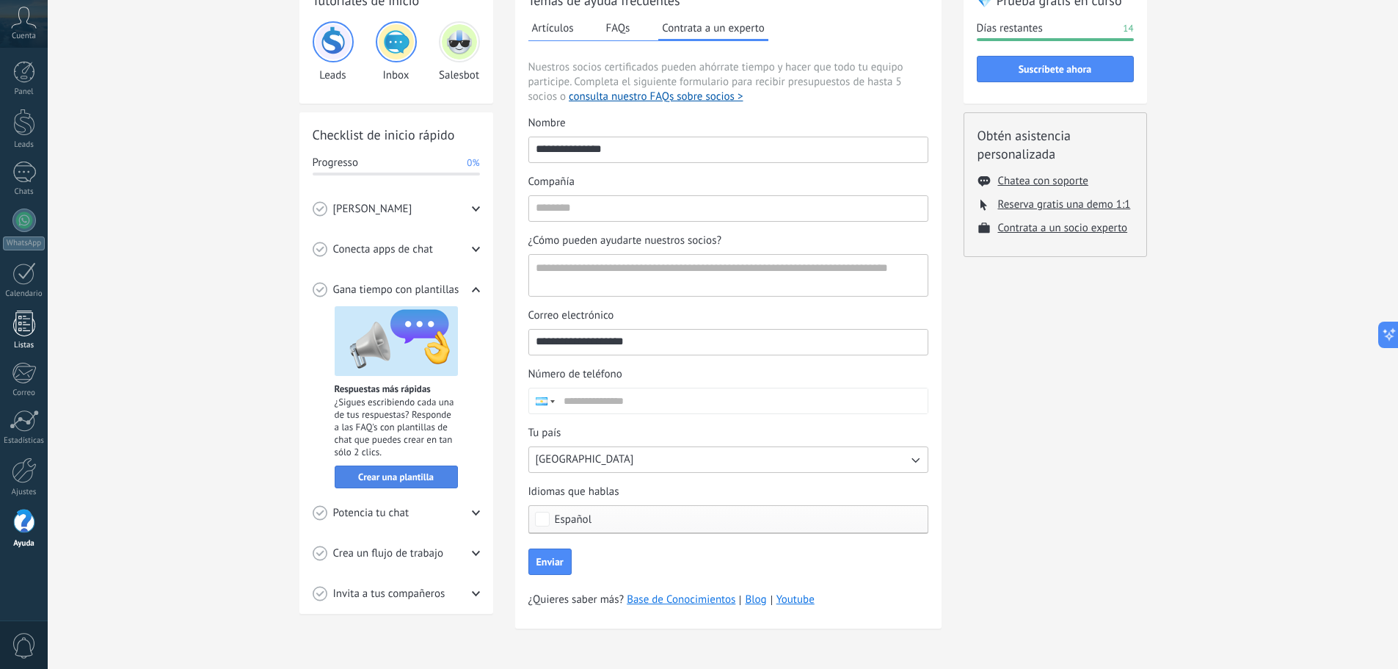
click at [409, 477] on span "Crear una plantilla" at bounding box center [396, 477] width 76 height 10
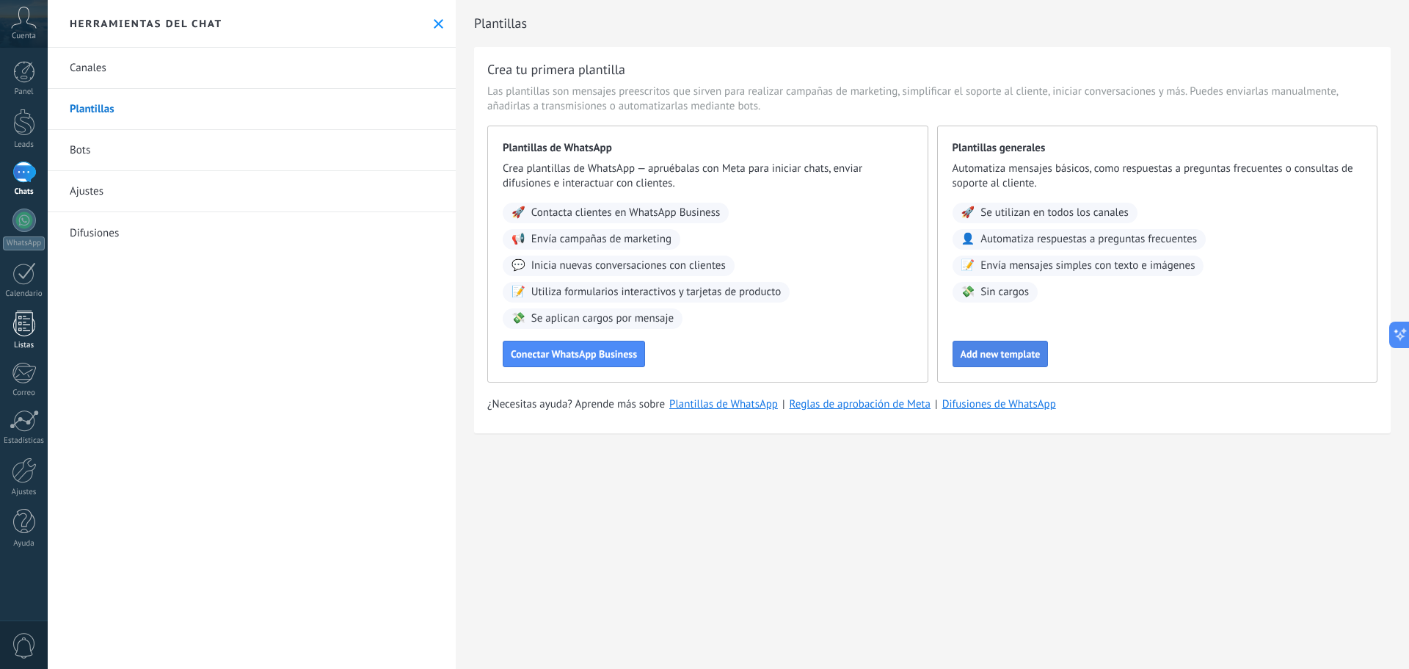
click at [1006, 350] on span "Add new template" at bounding box center [1001, 354] width 80 height 10
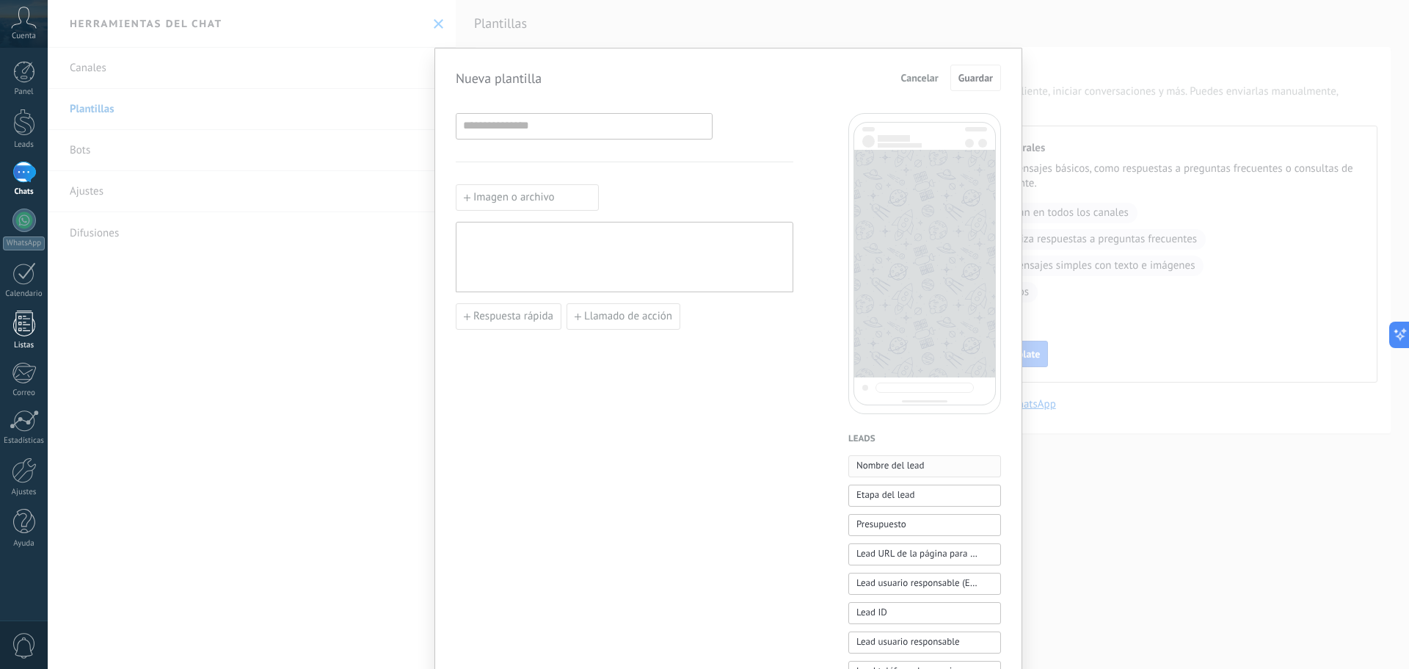
click at [920, 467] on span "Nombre del lead" at bounding box center [891, 465] width 68 height 15
click at [600, 238] on div "**********" at bounding box center [624, 257] width 323 height 58
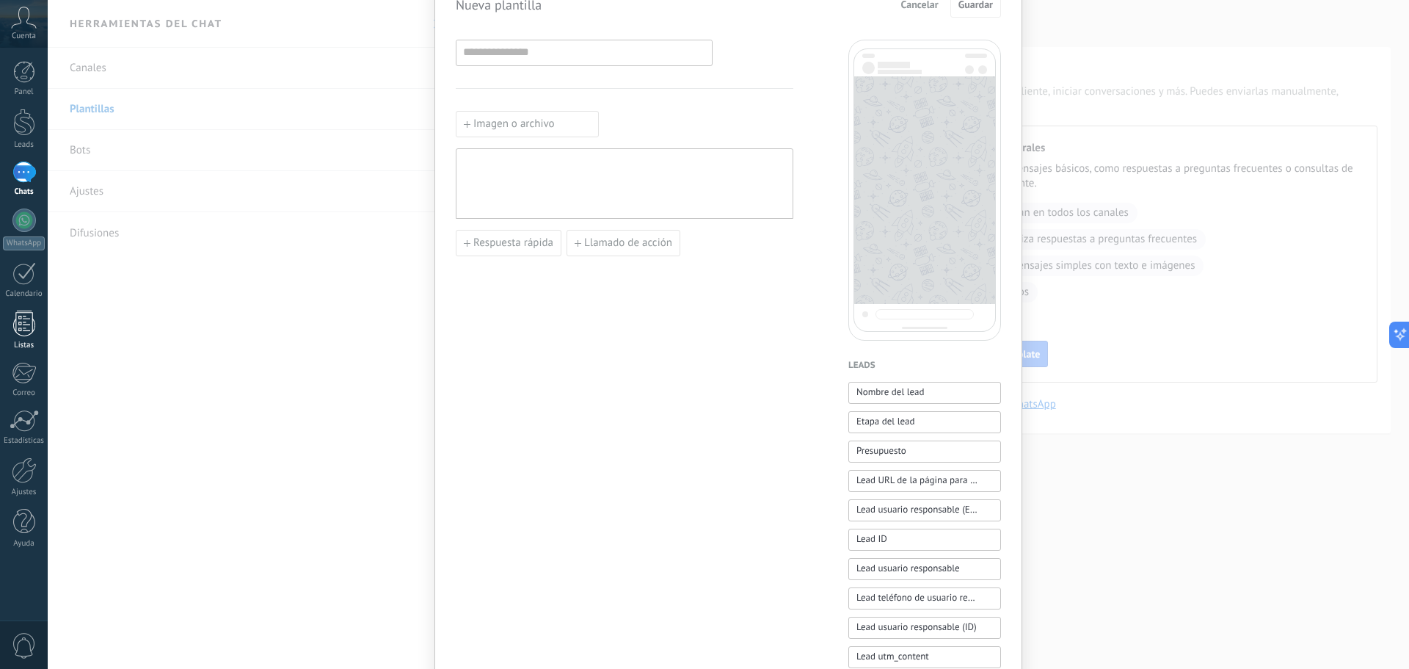
click at [1119, 497] on div "Nueva plantilla Cancelar Guardar Imagen o archivo Respuesta rápida Llamado de a…" at bounding box center [729, 334] width 1362 height 669
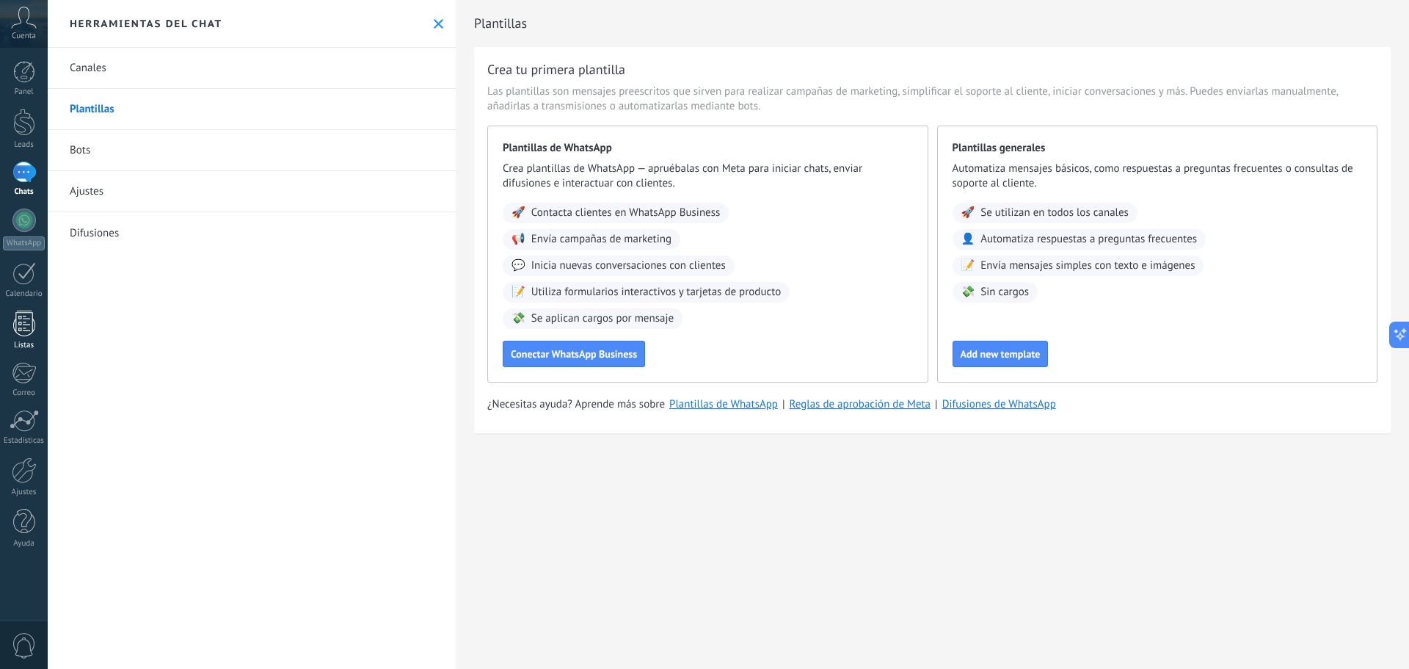
scroll to position [0, 0]
click at [1011, 222] on div "🚀 Se utilizan en todos los canales" at bounding box center [1045, 213] width 185 height 21
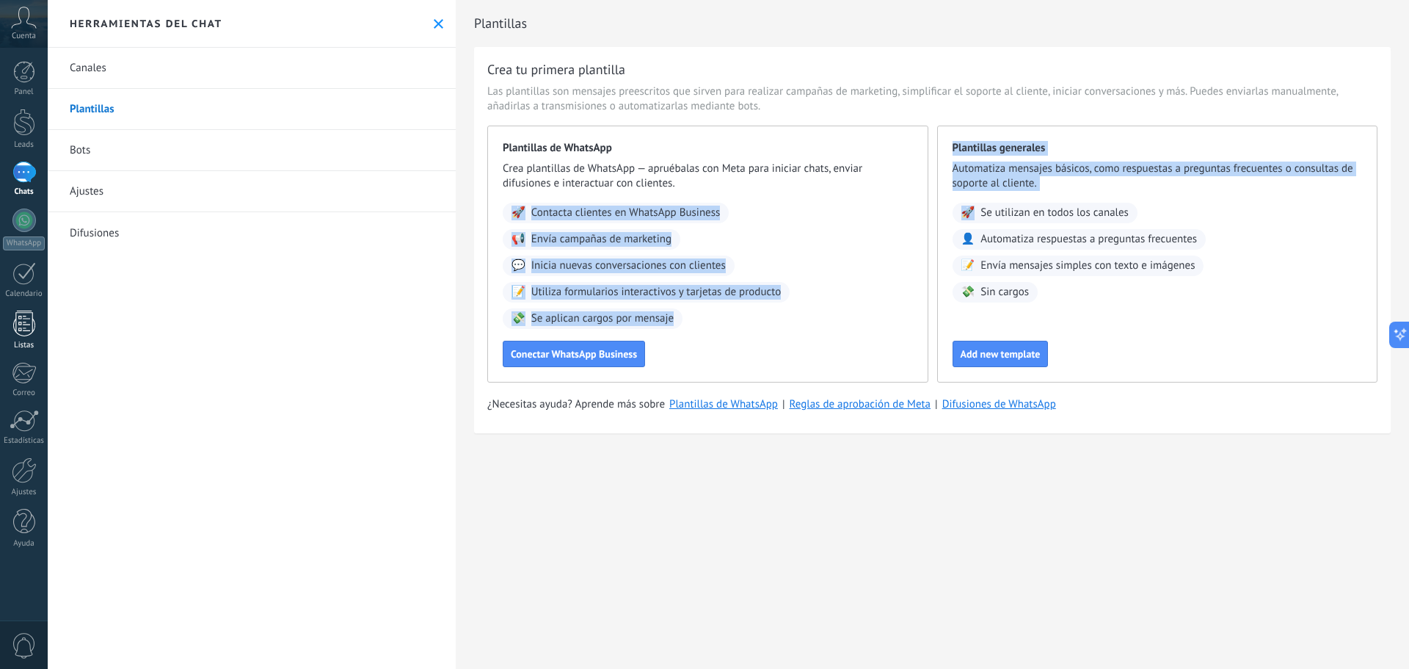
drag, startPoint x: 1070, startPoint y: 201, endPoint x: 925, endPoint y: 192, distance: 145.7
click at [925, 192] on div "Plantillas de WhatsApp Crea plantillas de WhatsApp — apruébalas con Meta para i…" at bounding box center [932, 254] width 890 height 257
click at [1403, 333] on button at bounding box center [1397, 335] width 26 height 26
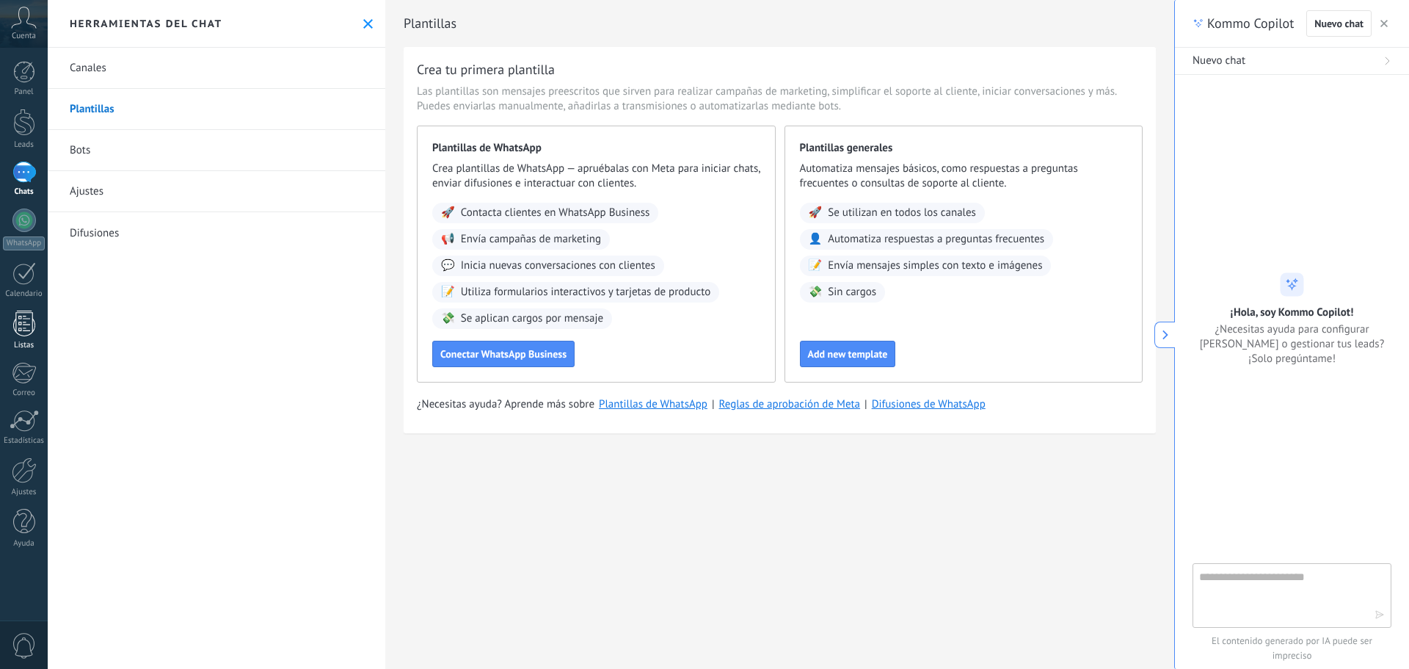
click at [1304, 595] on textarea at bounding box center [1281, 594] width 165 height 53
type textarea "*"
type textarea "**********"
